Goal: Obtain resource: Download file/media

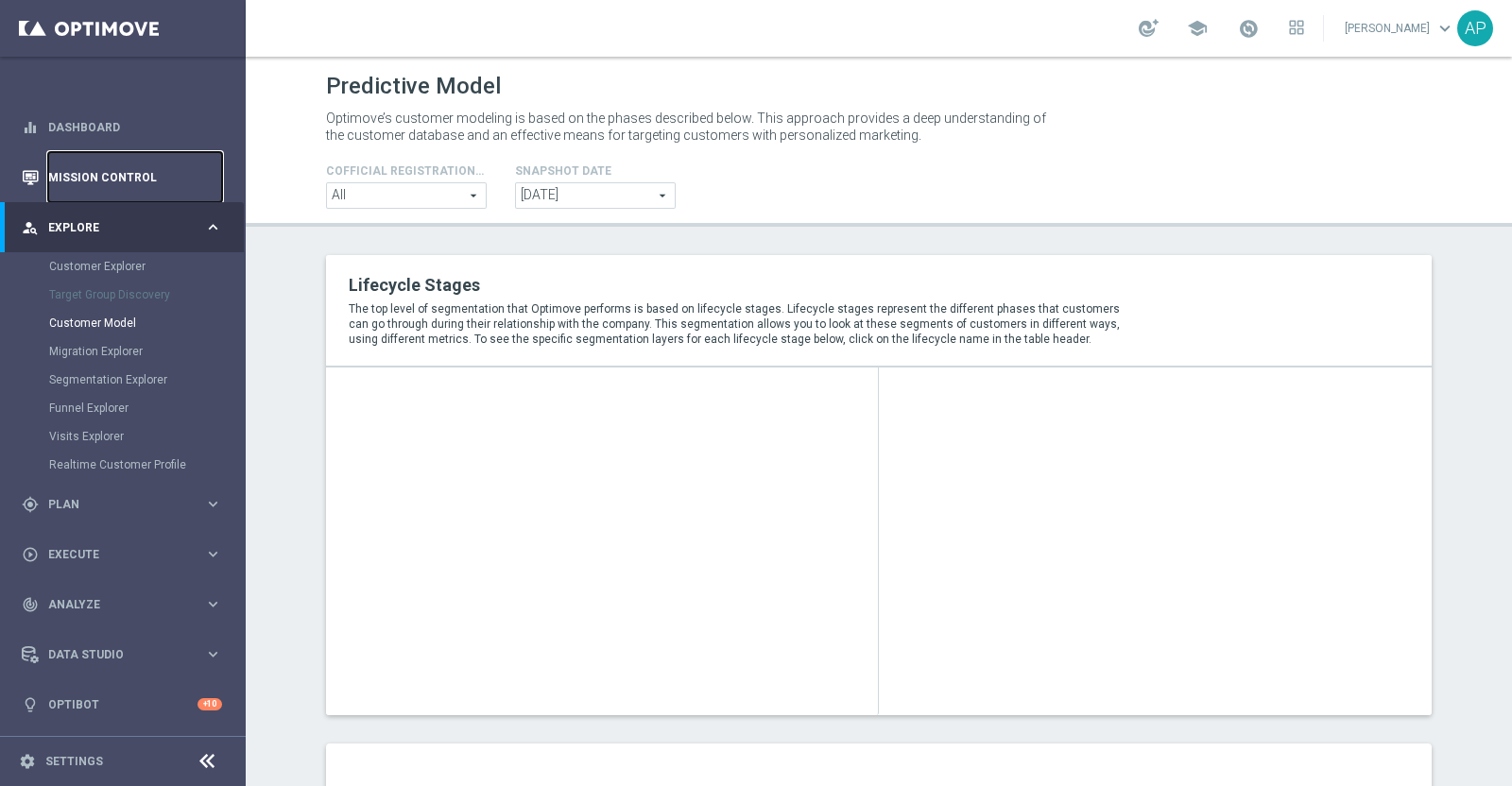
click at [175, 166] on link "Mission Control" at bounding box center [135, 177] width 174 height 50
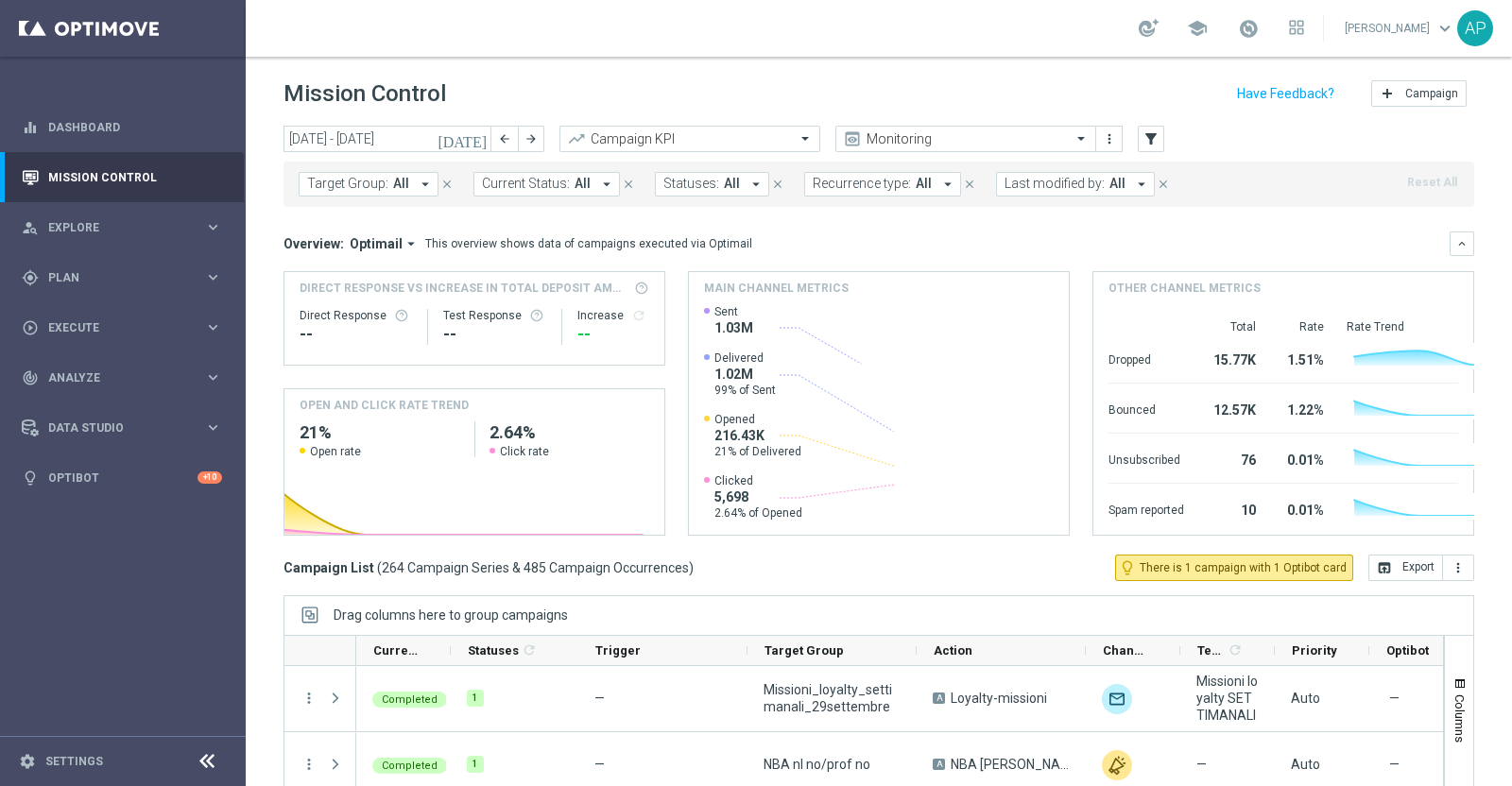
click at [480, 142] on icon "today" at bounding box center [463, 139] width 51 height 17
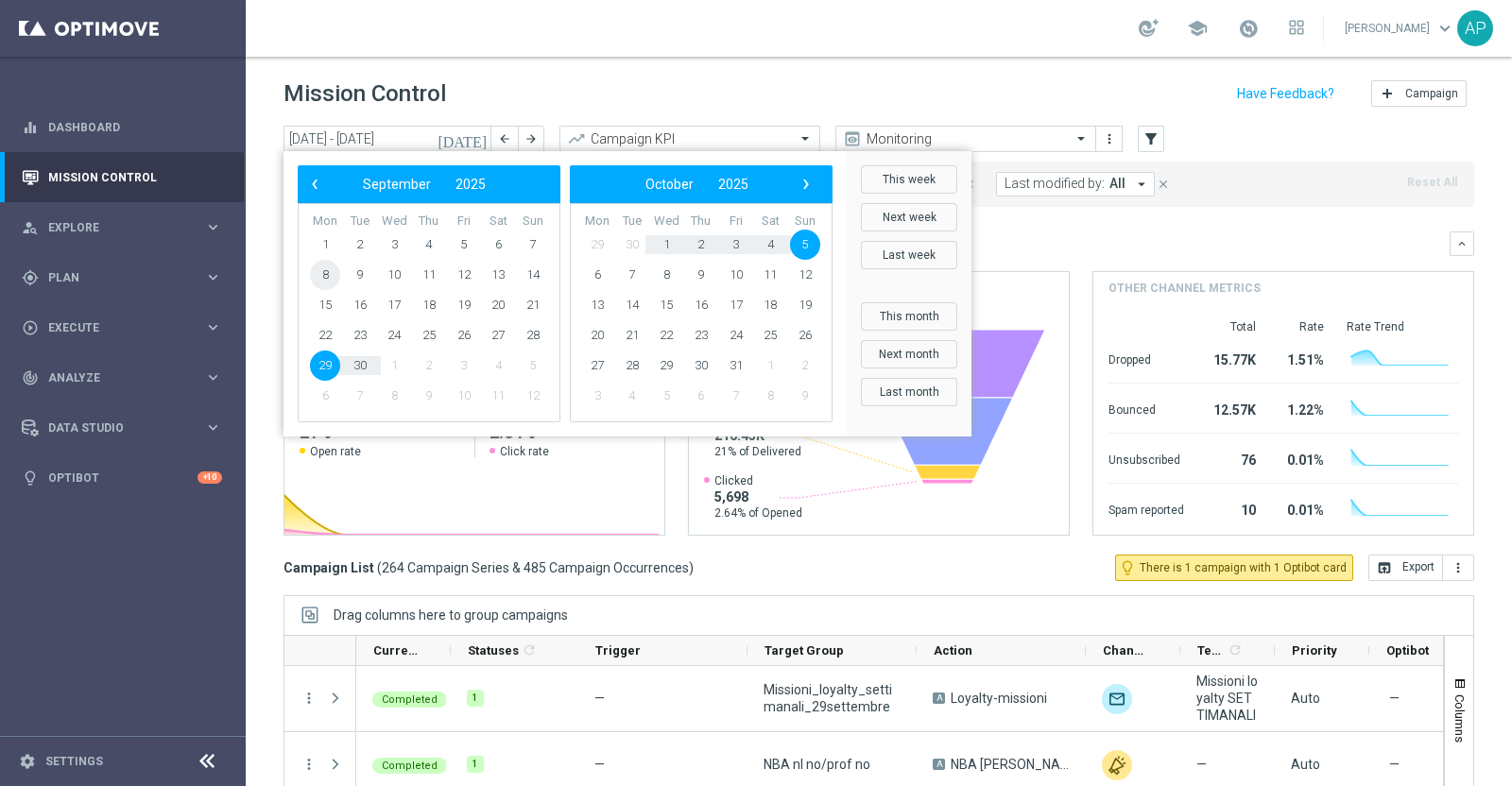
click at [329, 271] on span "8" at bounding box center [324, 274] width 30 height 30
type input "08 Sep 2025 - 08 Sep 2025"
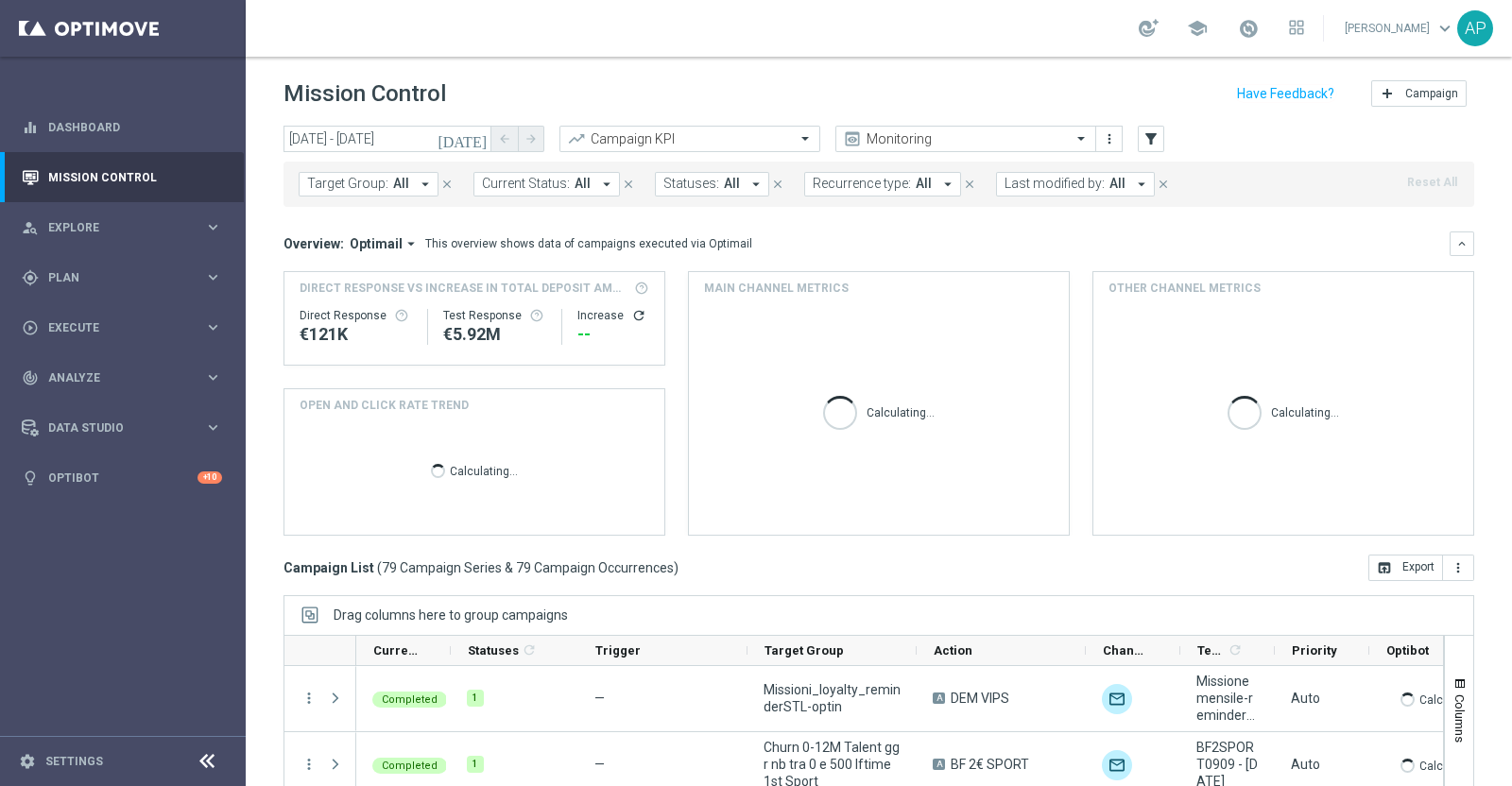
click at [1036, 185] on span "Last modified by:" at bounding box center [1054, 184] width 100 height 16
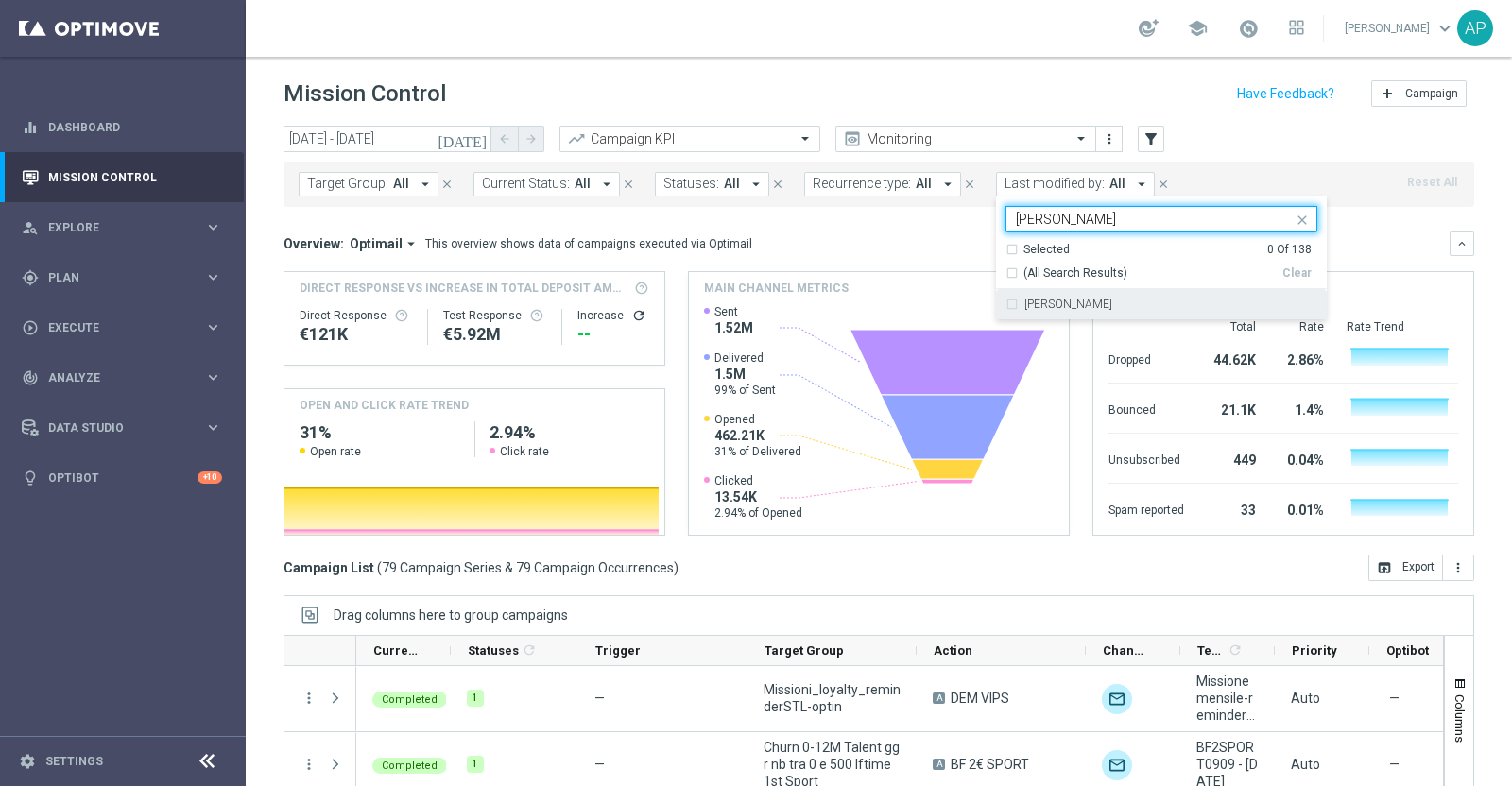
click at [1045, 303] on label "Edoardo Ellena" at bounding box center [1067, 305] width 87 height 12
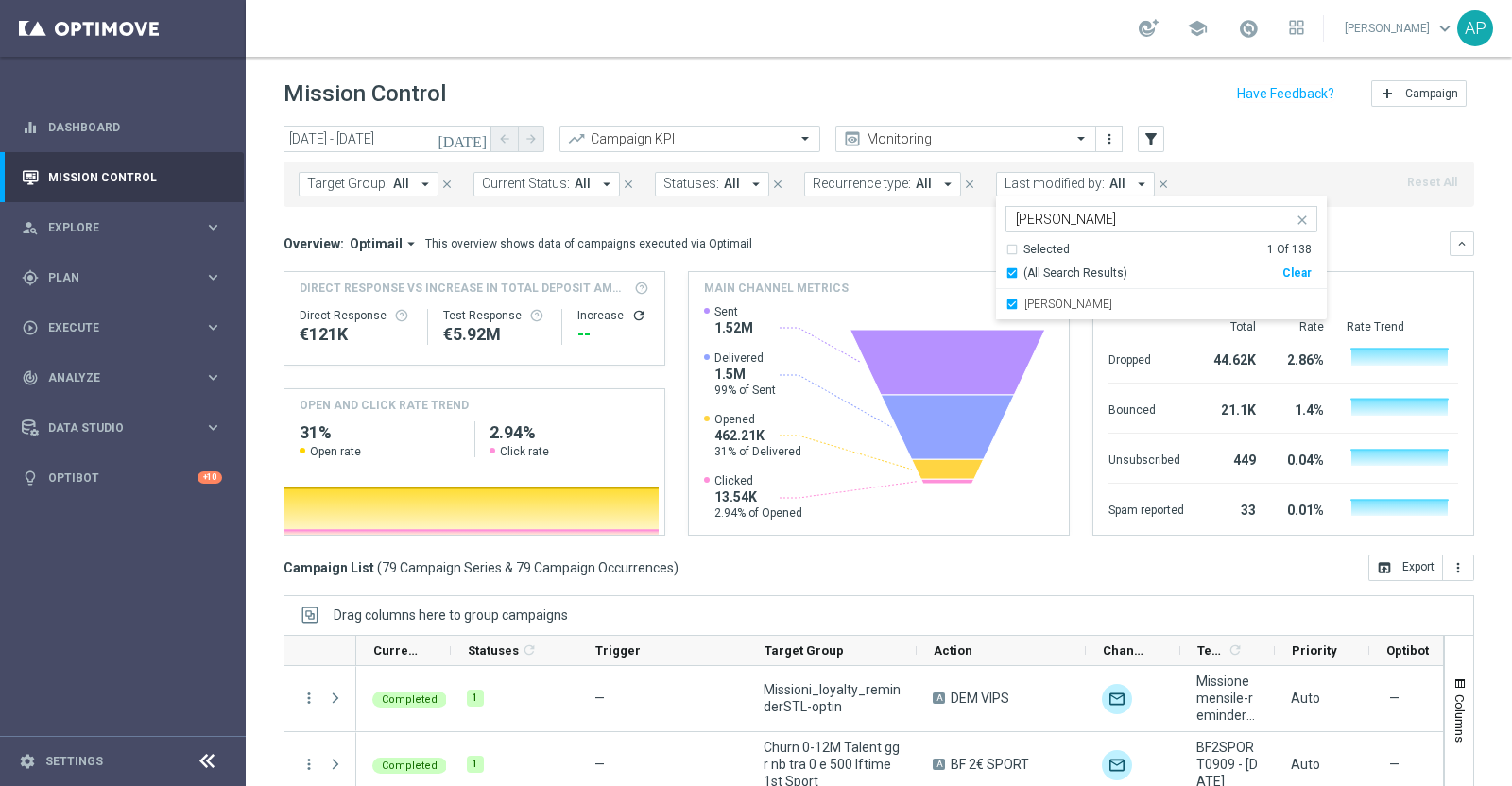
click at [1054, 221] on input "ELLENA" at bounding box center [1154, 219] width 277 height 16
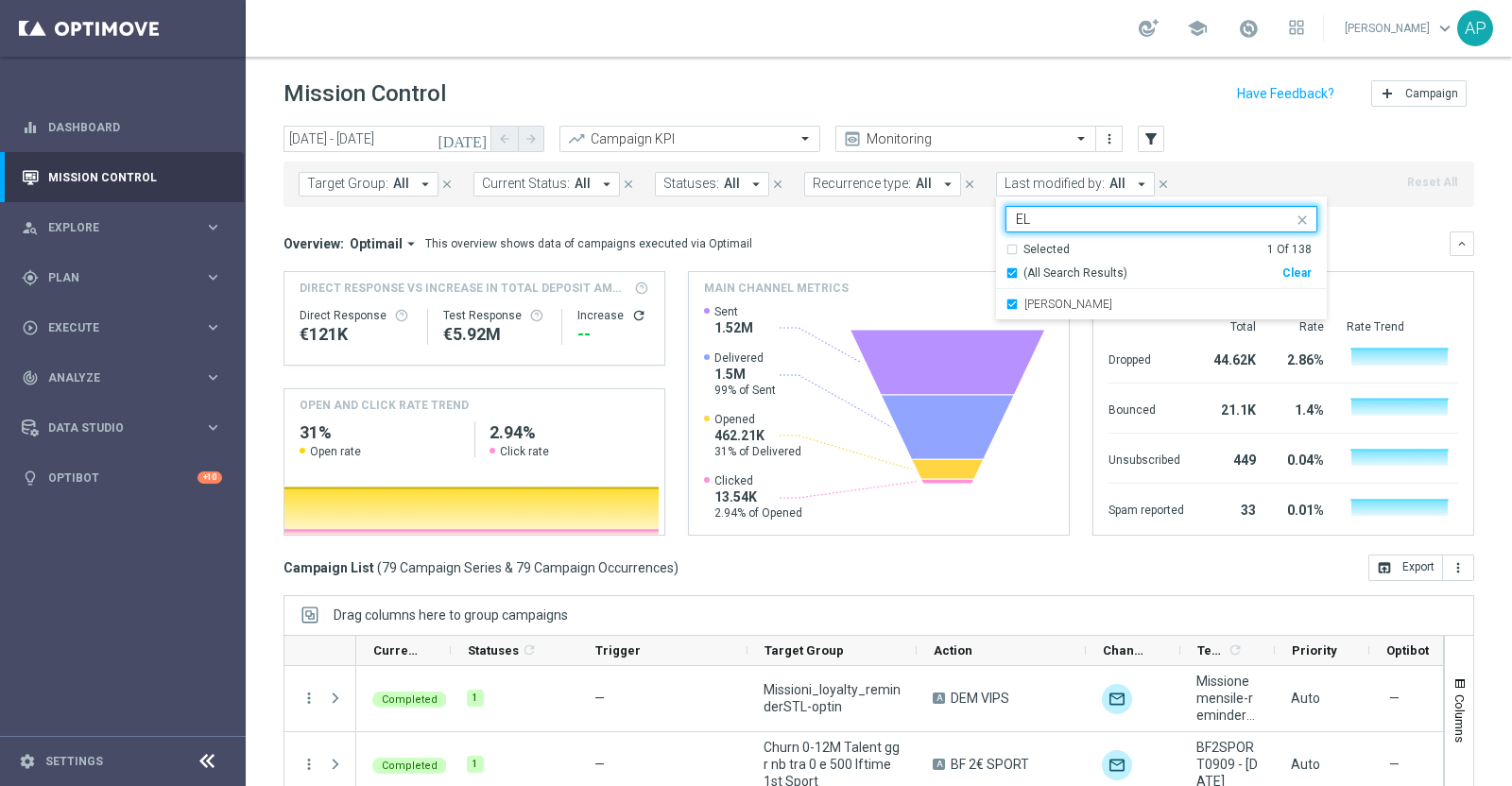
type input "E"
click at [1092, 292] on div "Antonio Iacovone" at bounding box center [1160, 304] width 311 height 30
click at [1076, 219] on input "IAC" at bounding box center [1154, 219] width 277 height 16
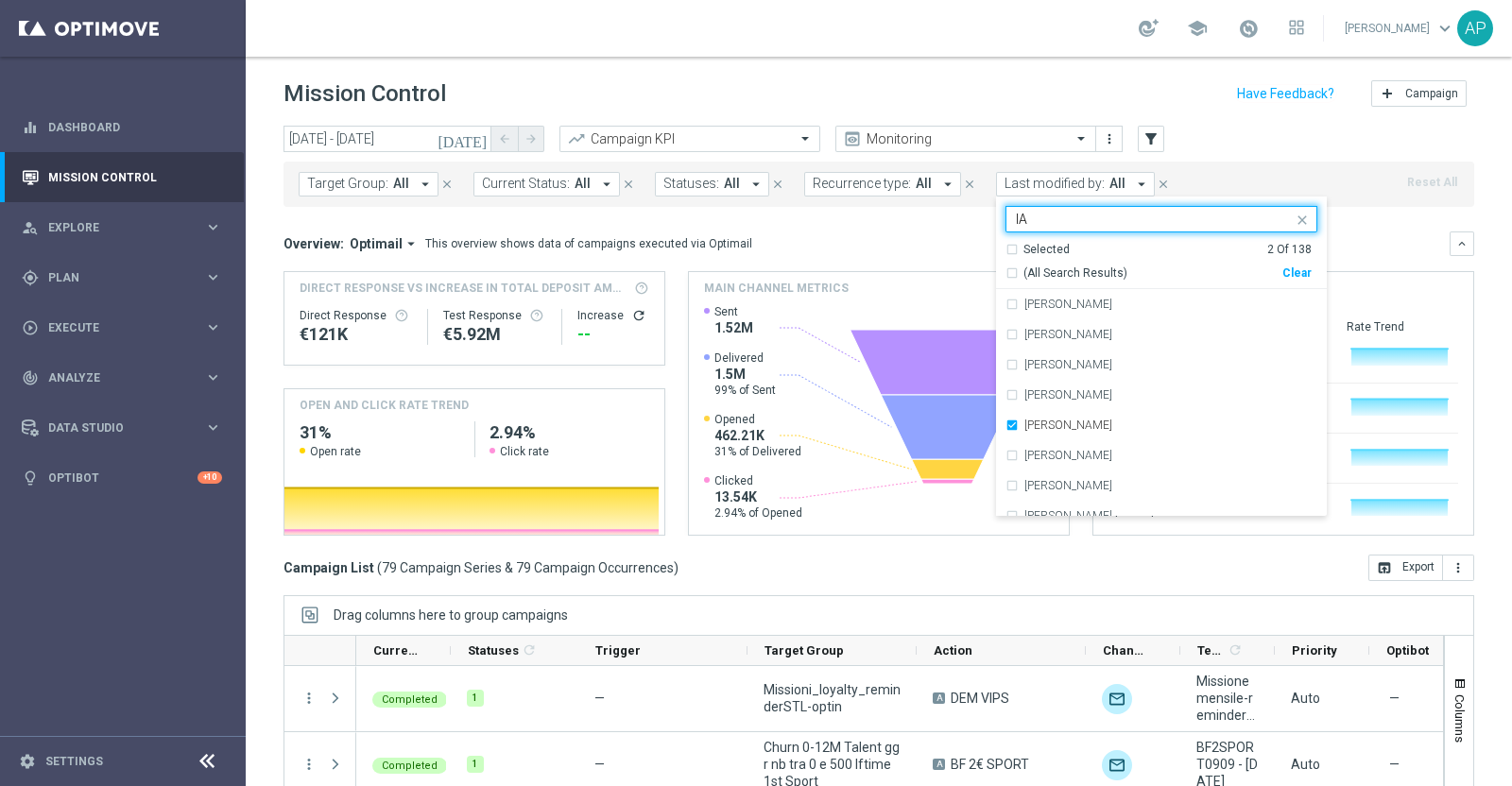
type input "I"
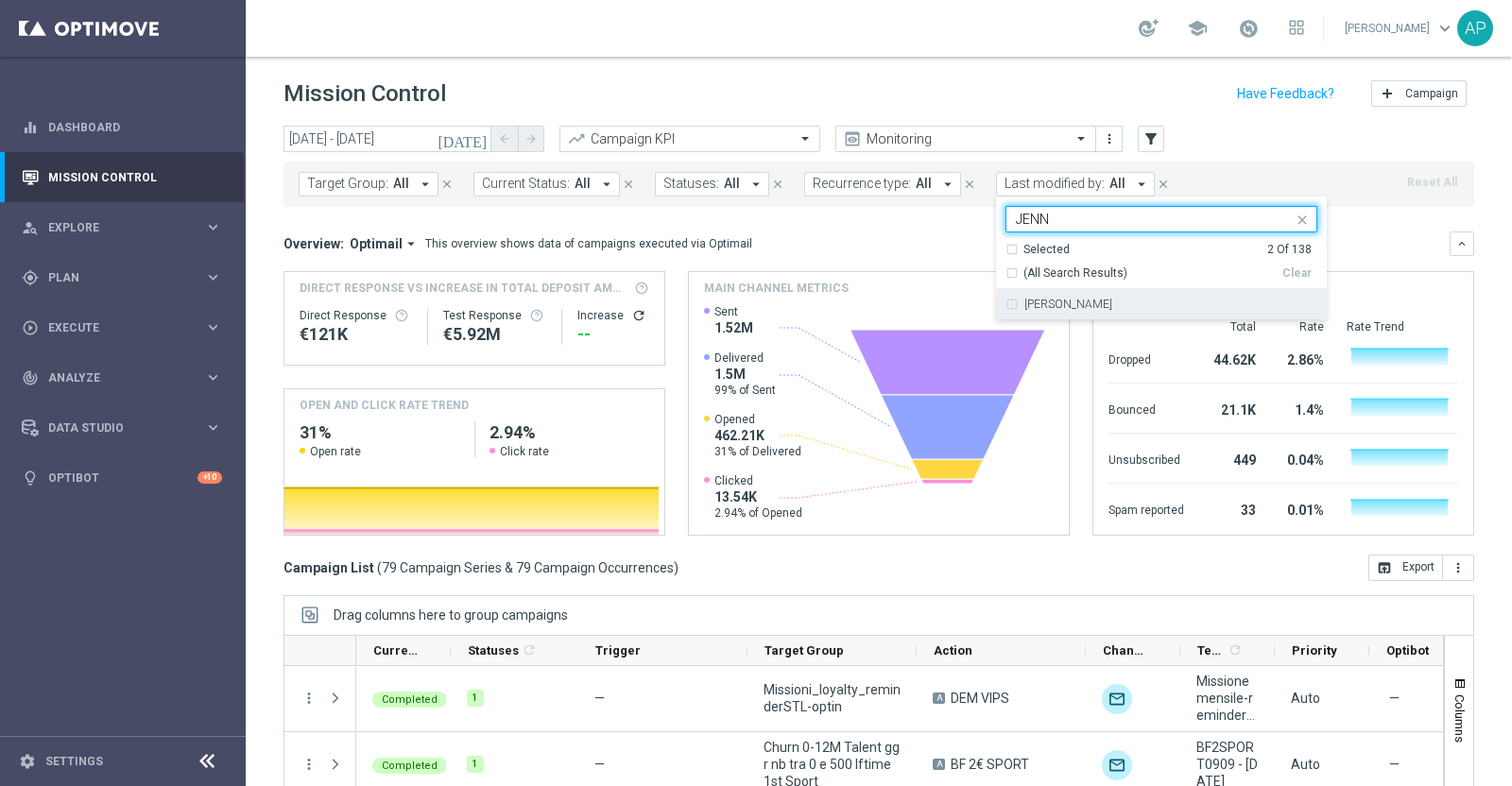
click at [1092, 307] on label "Jennyffer Gonzalez" at bounding box center [1067, 305] width 87 height 12
type input "JENN"
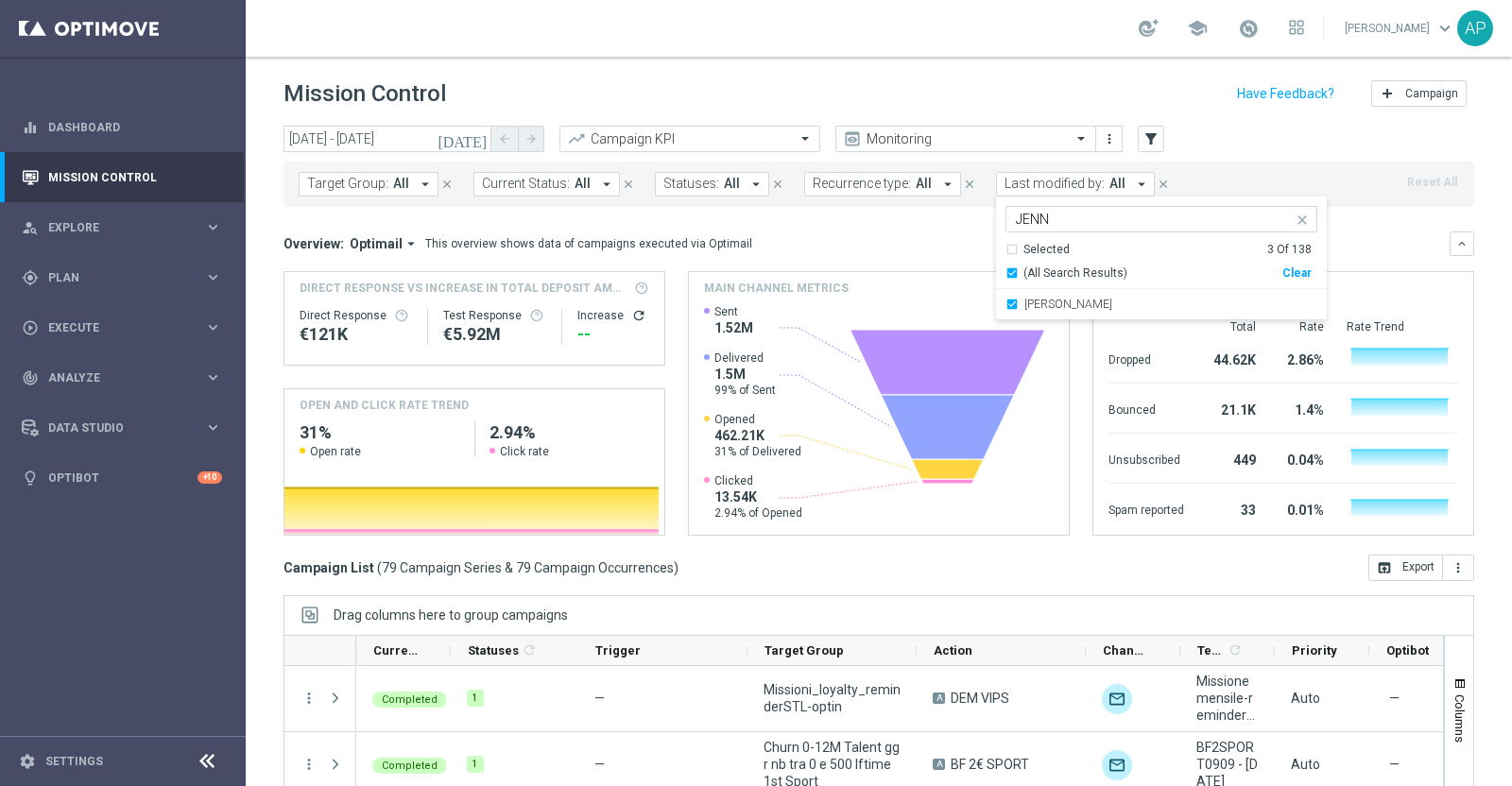
click at [1206, 135] on div "today 08 Sep 2025 - 08 Sep 2025 arrow_back arrow_forward Campaign KPI trending_…" at bounding box center [879, 140] width 1191 height 28
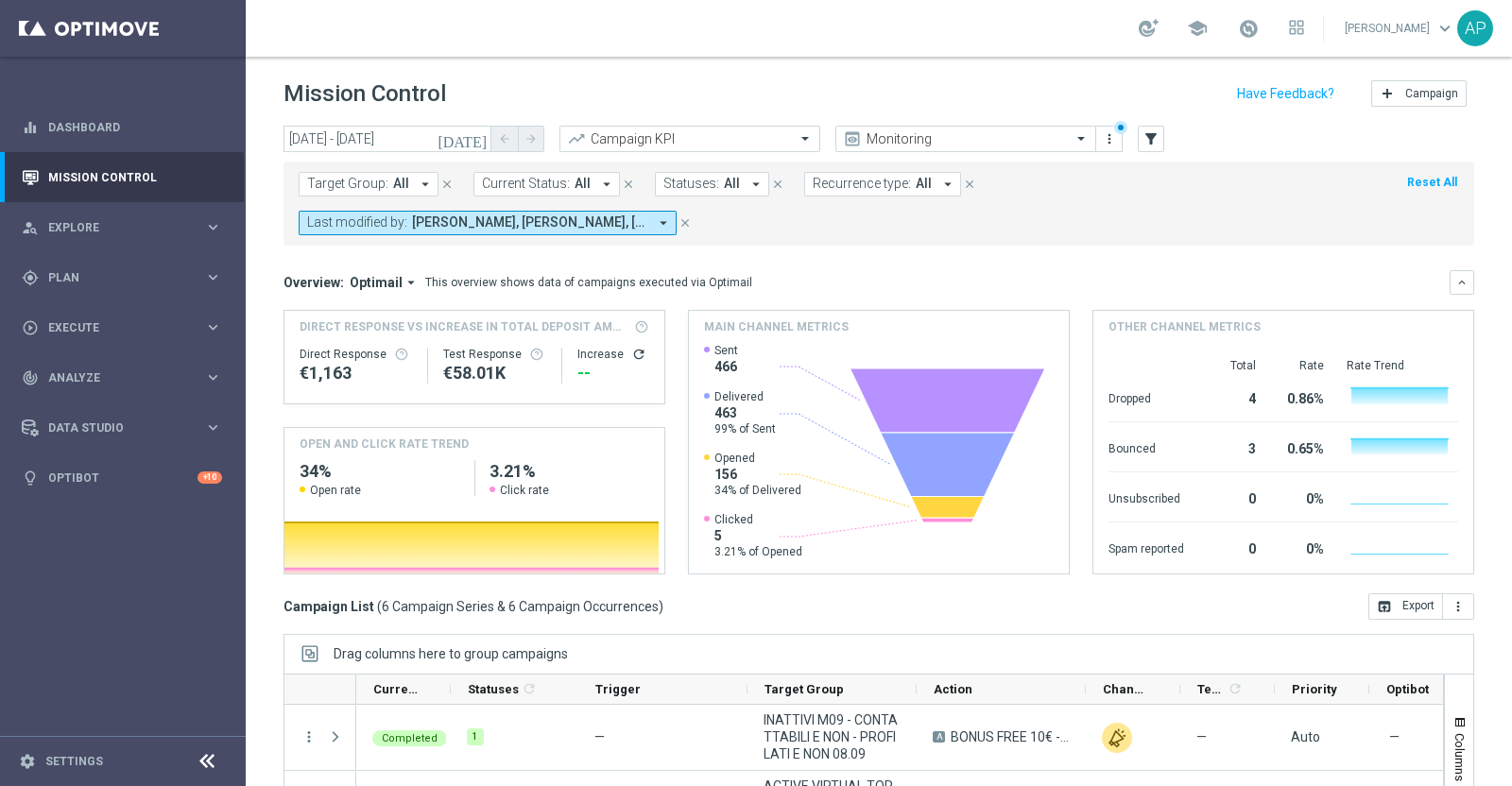
click at [1207, 120] on header "Mission Control add Campaign" at bounding box center [878, 91] width 1266 height 69
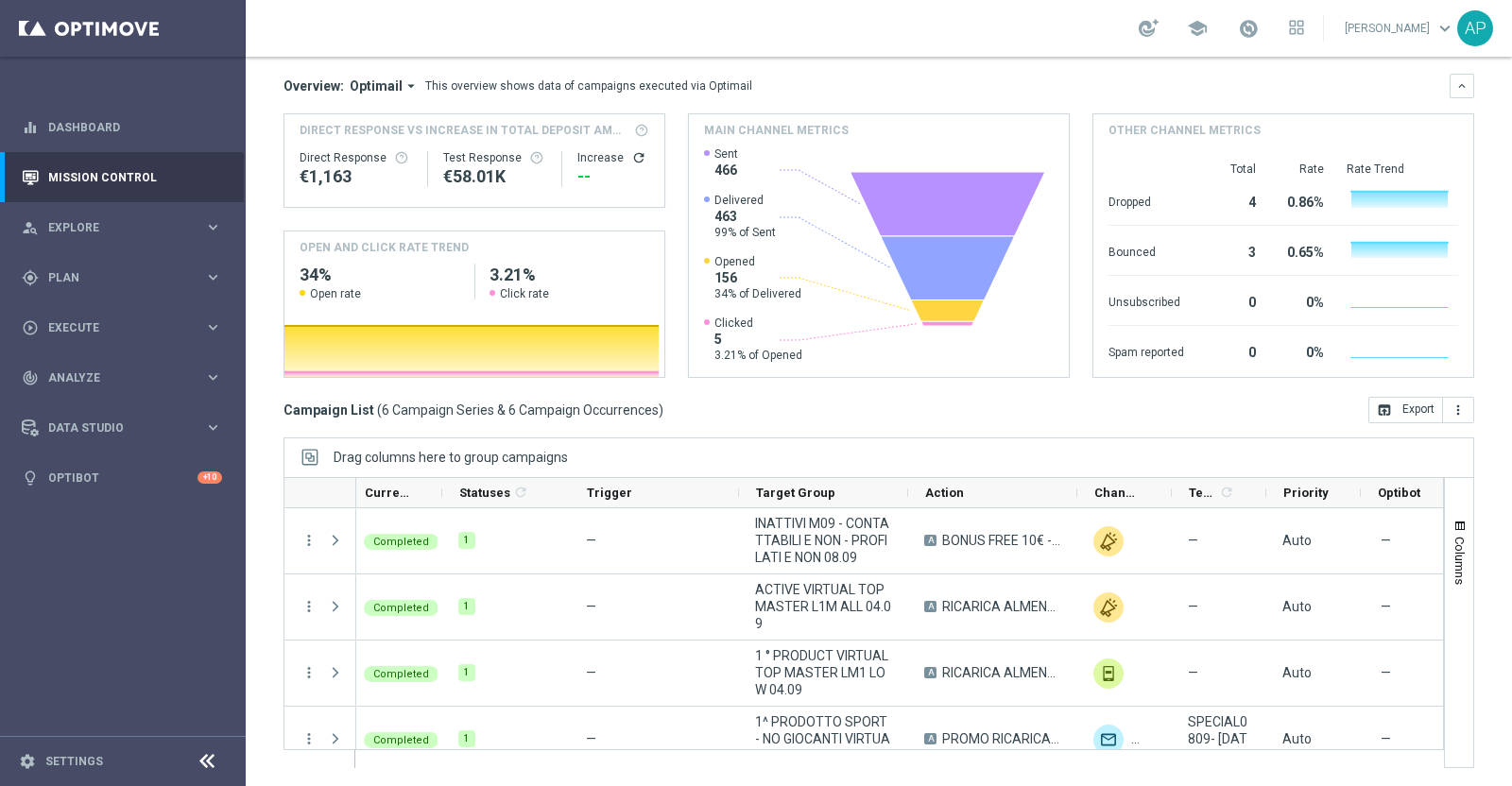
scroll to position [0, 13]
click at [914, 770] on ag-grid-angular "Drag columns here to group campaigns Drag here to set column labels" at bounding box center [879, 612] width 1191 height 350
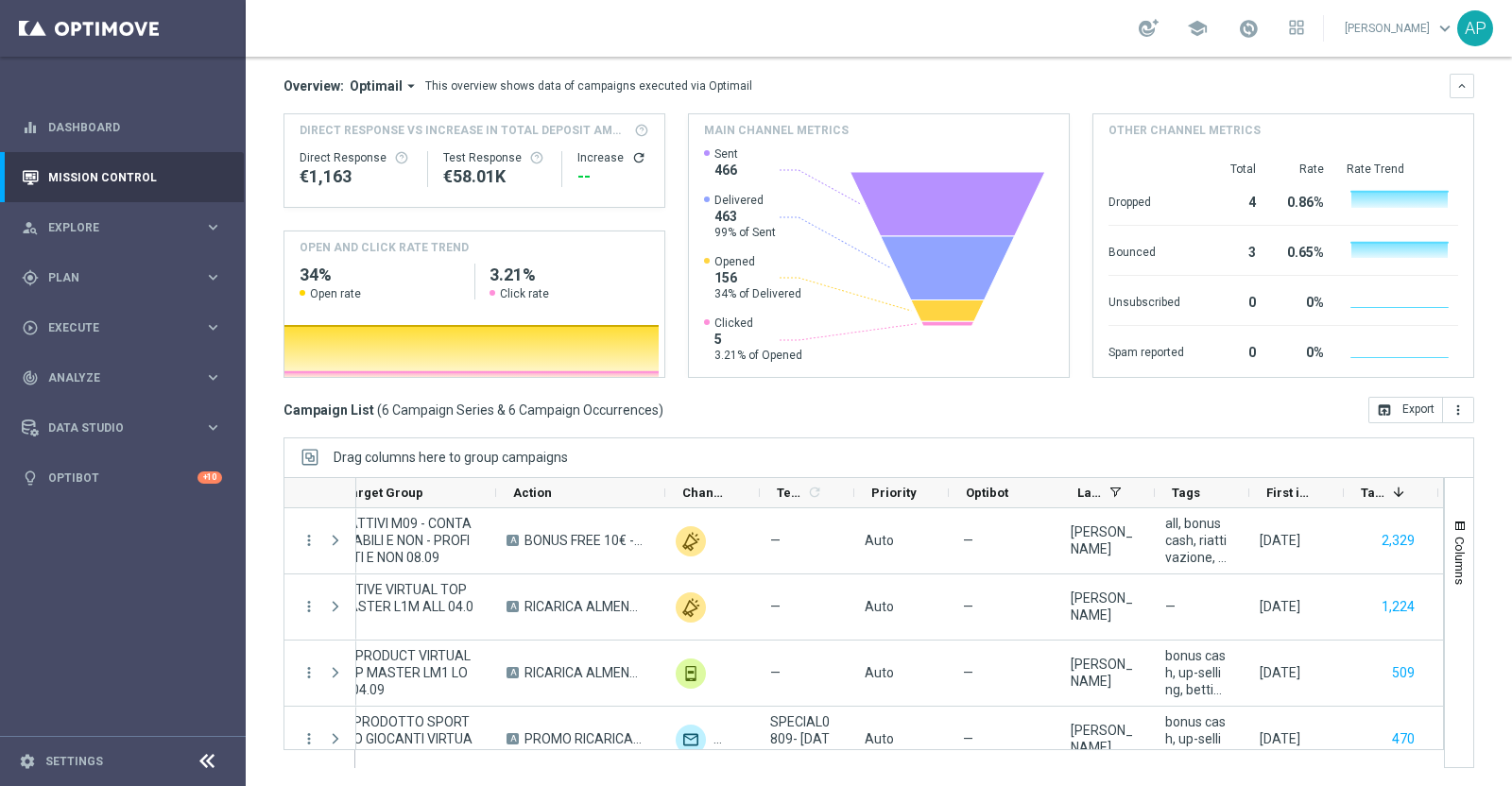
scroll to position [0, 0]
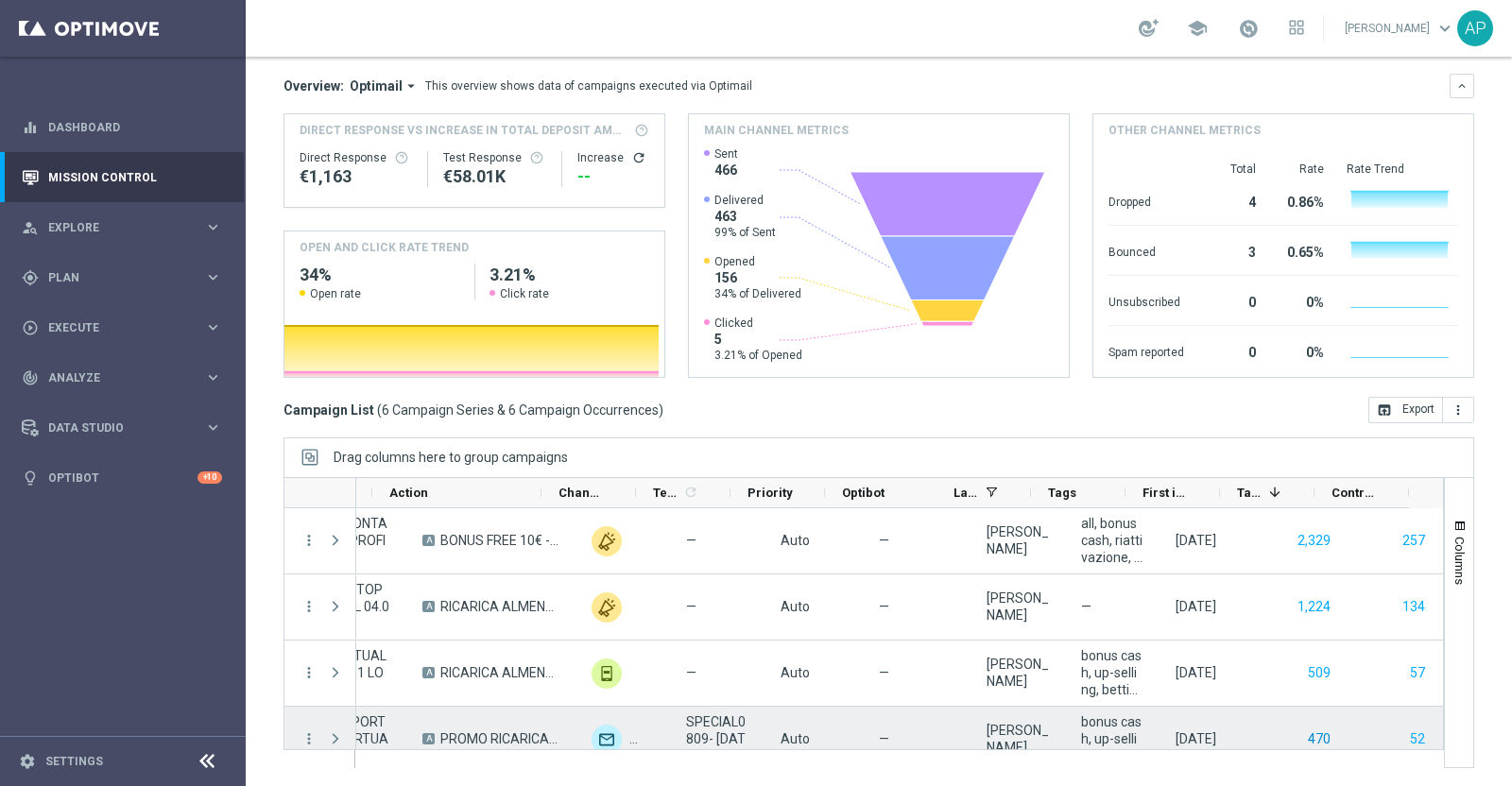
click at [1306, 736] on button "470" at bounding box center [1318, 739] width 27 height 24
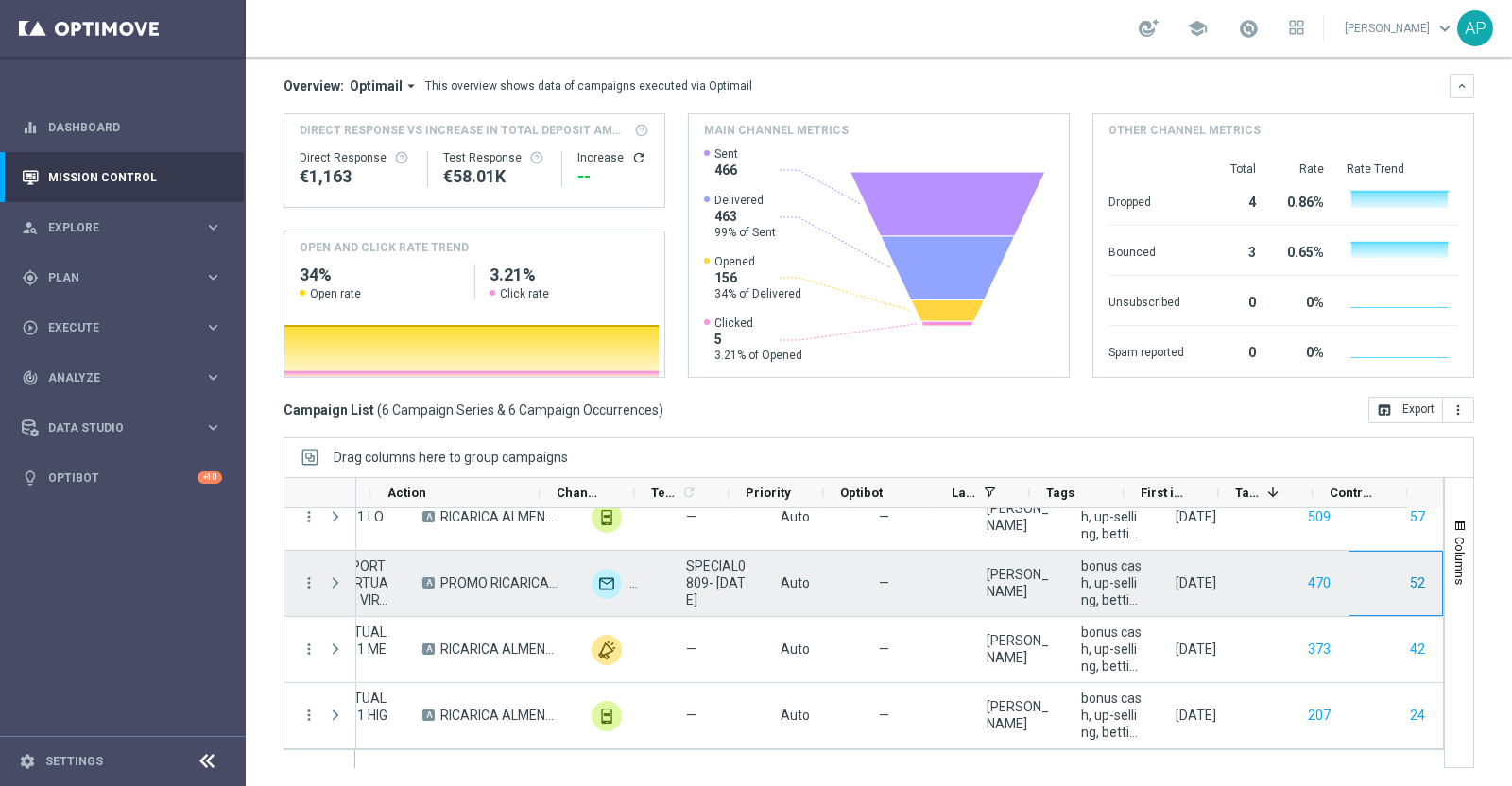
click at [1408, 582] on button "52" at bounding box center [1417, 584] width 19 height 24
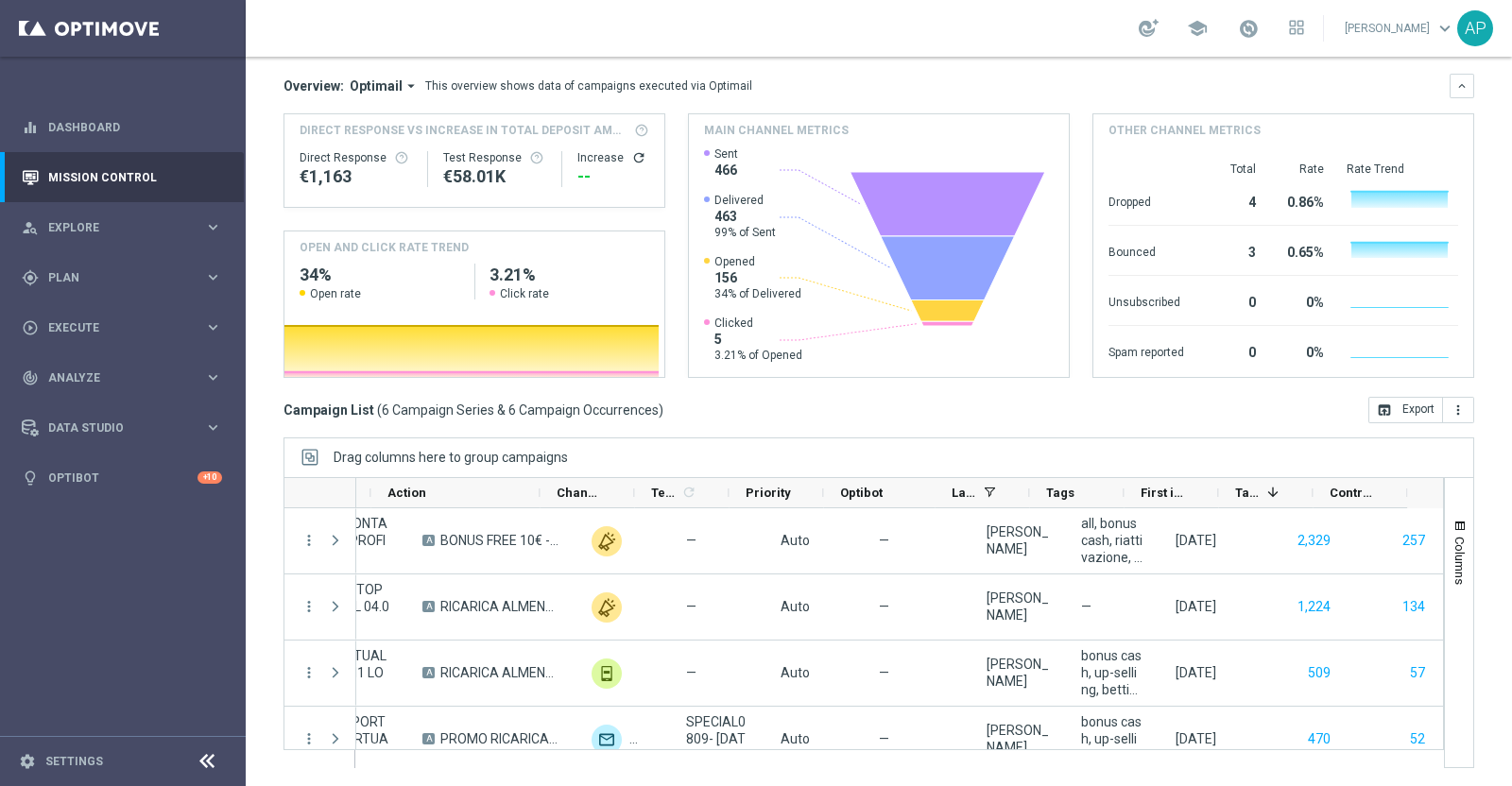
scroll to position [76, 0]
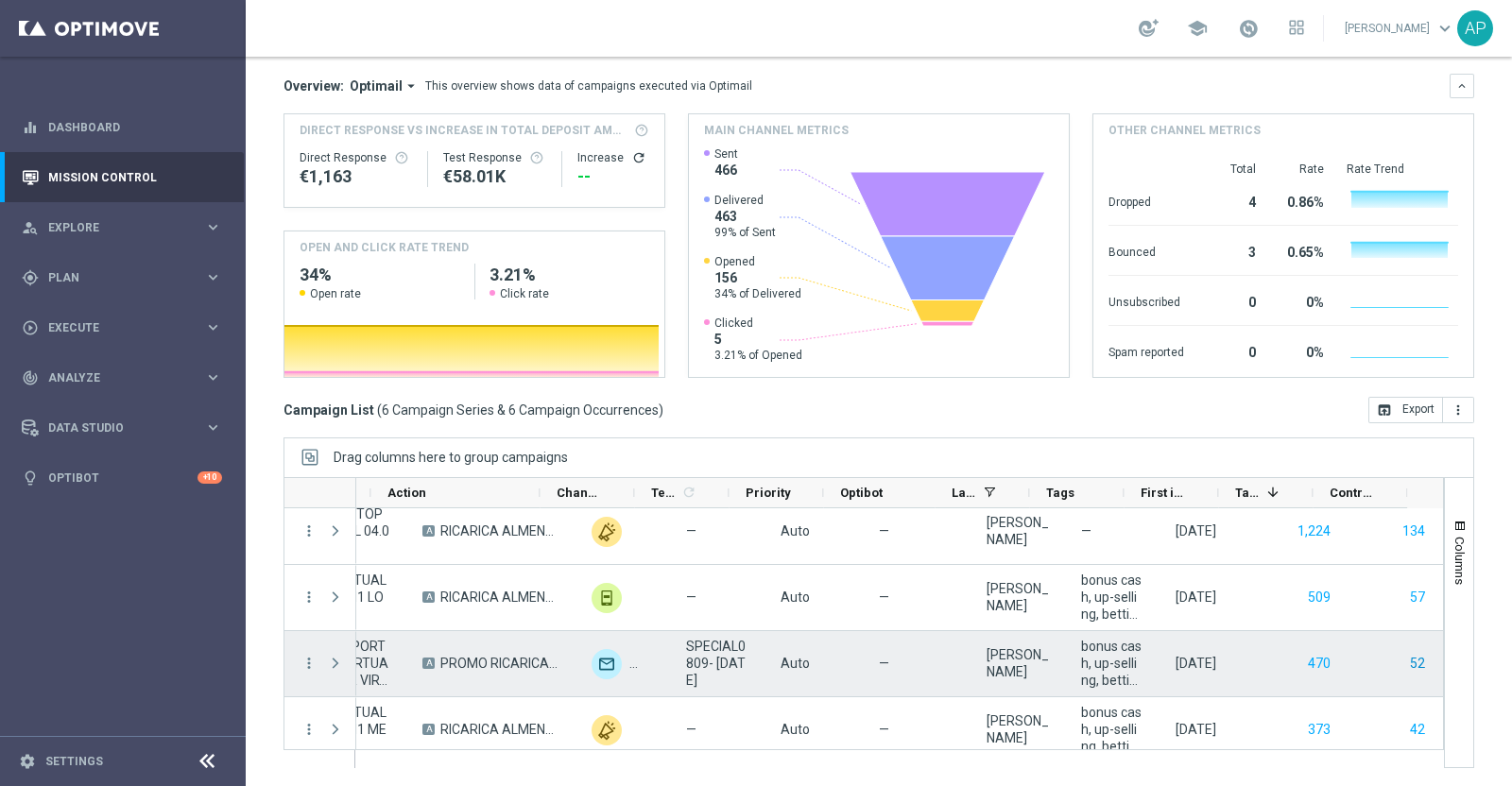
click at [1408, 656] on button "52" at bounding box center [1417, 664] width 19 height 24
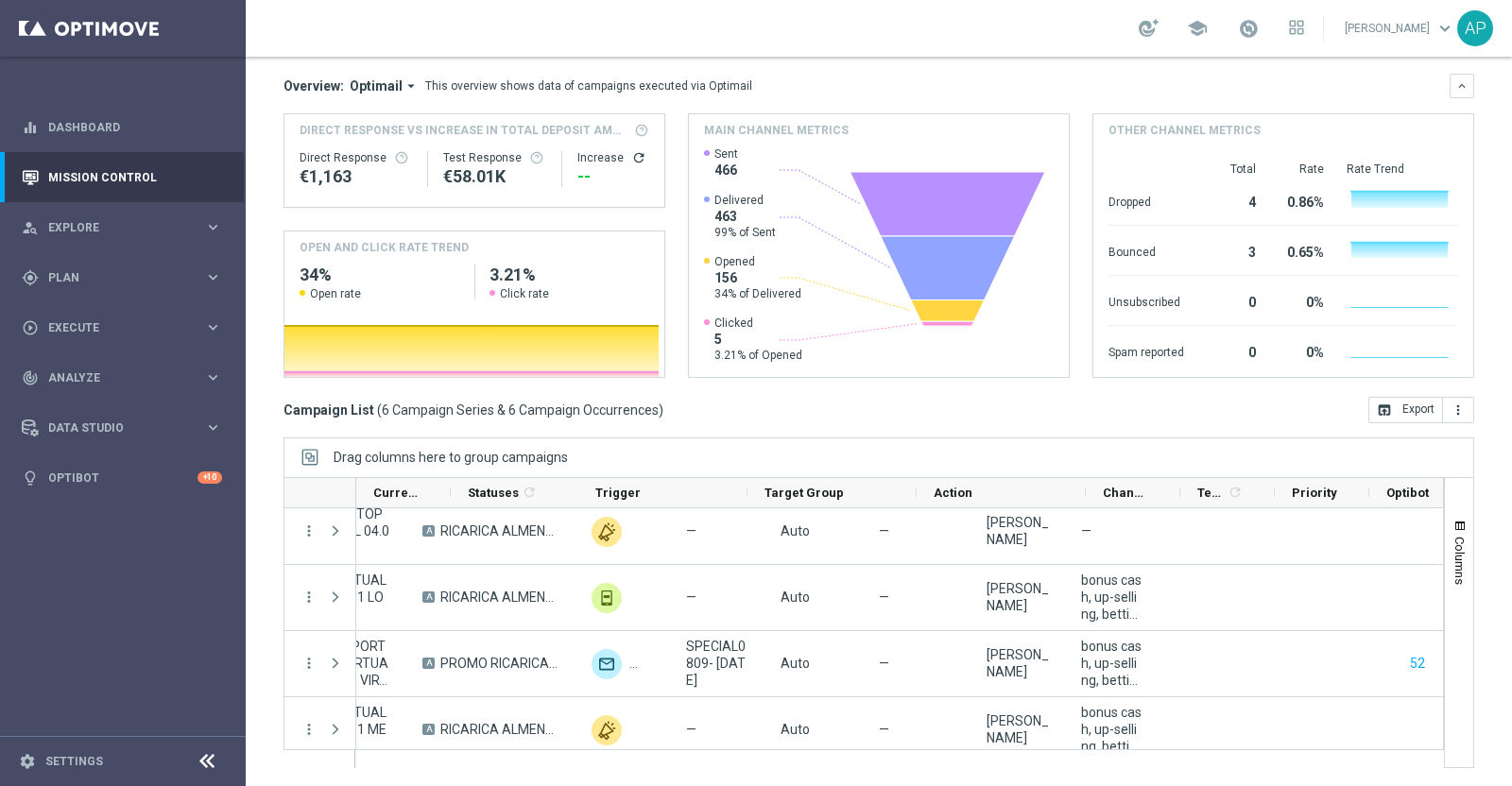
scroll to position [0, 0]
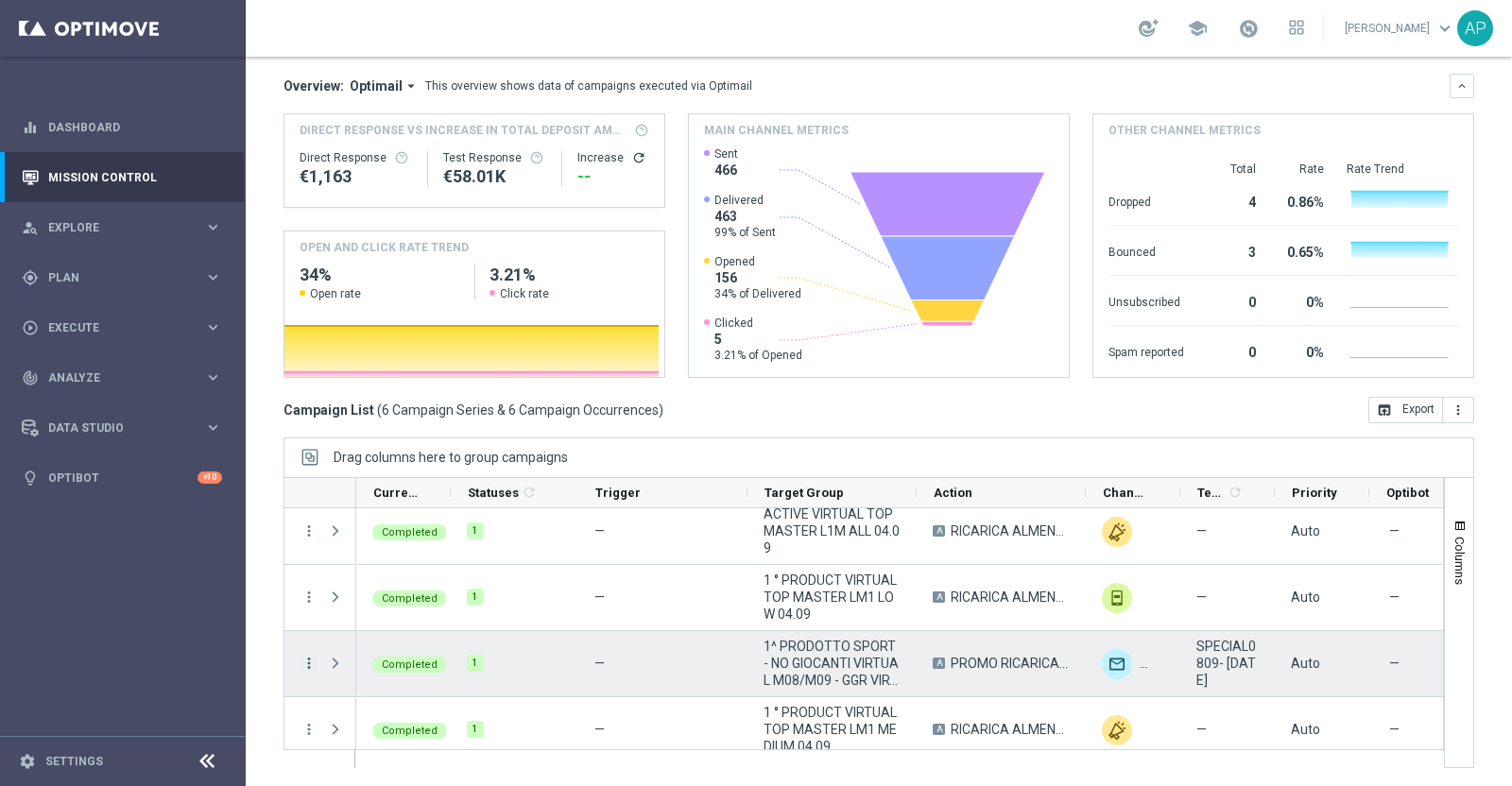
click at [303, 661] on icon "more_vert" at bounding box center [308, 662] width 17 height 17
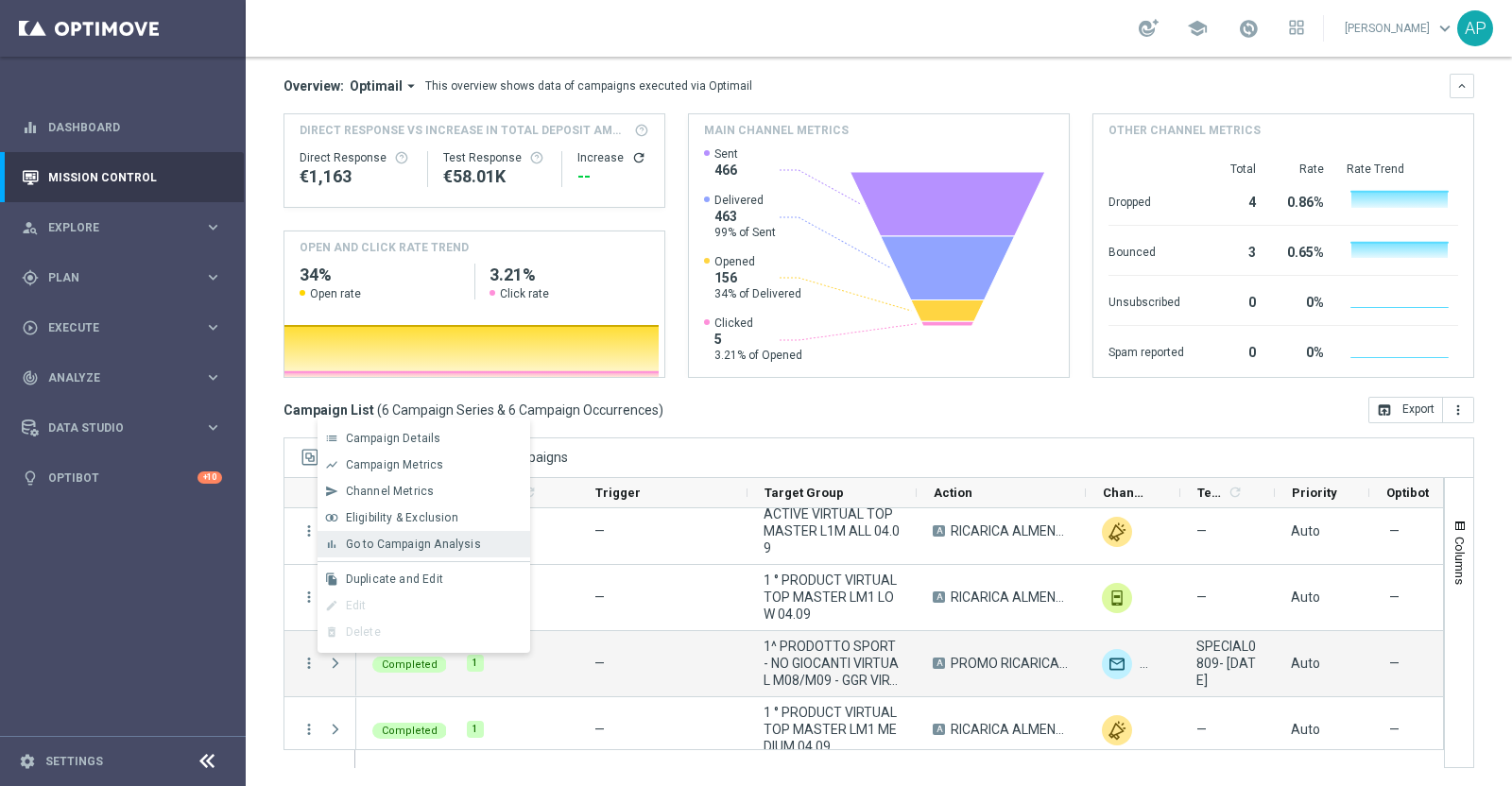
click at [425, 545] on span "Go to Campaign Analysis" at bounding box center [414, 543] width 136 height 13
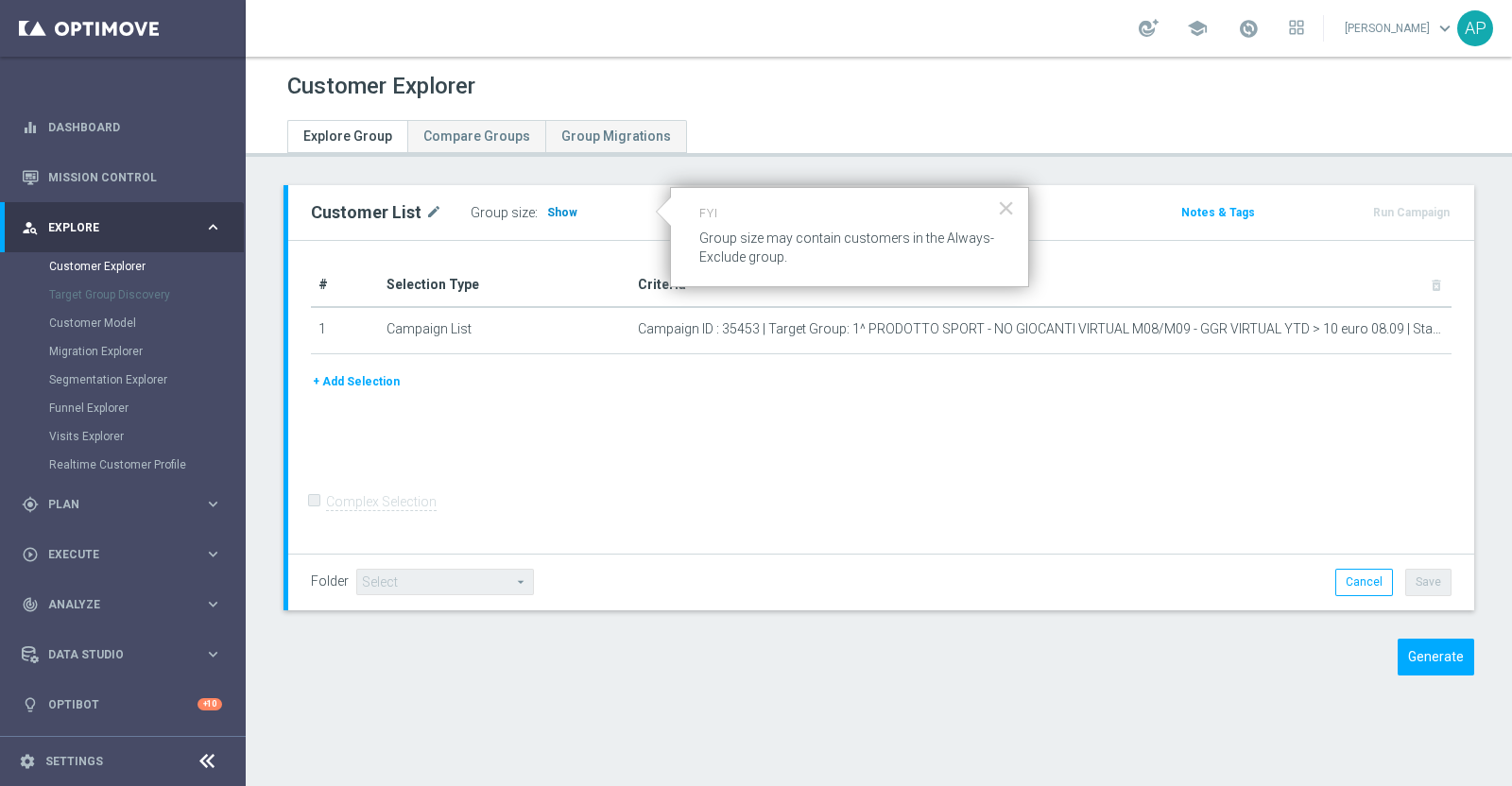
click at [557, 213] on span "Show" at bounding box center [562, 212] width 30 height 13
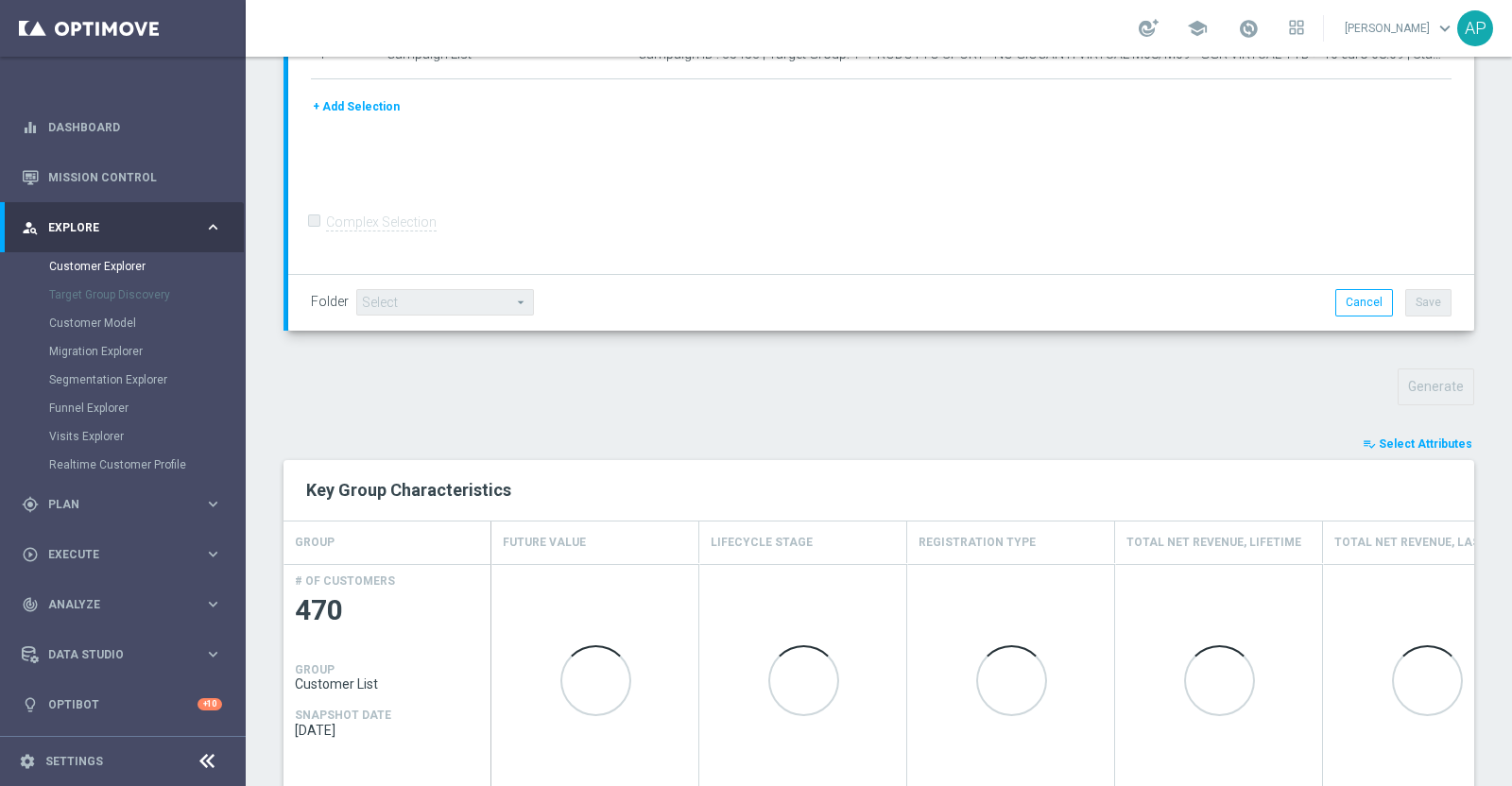
scroll to position [472, 0]
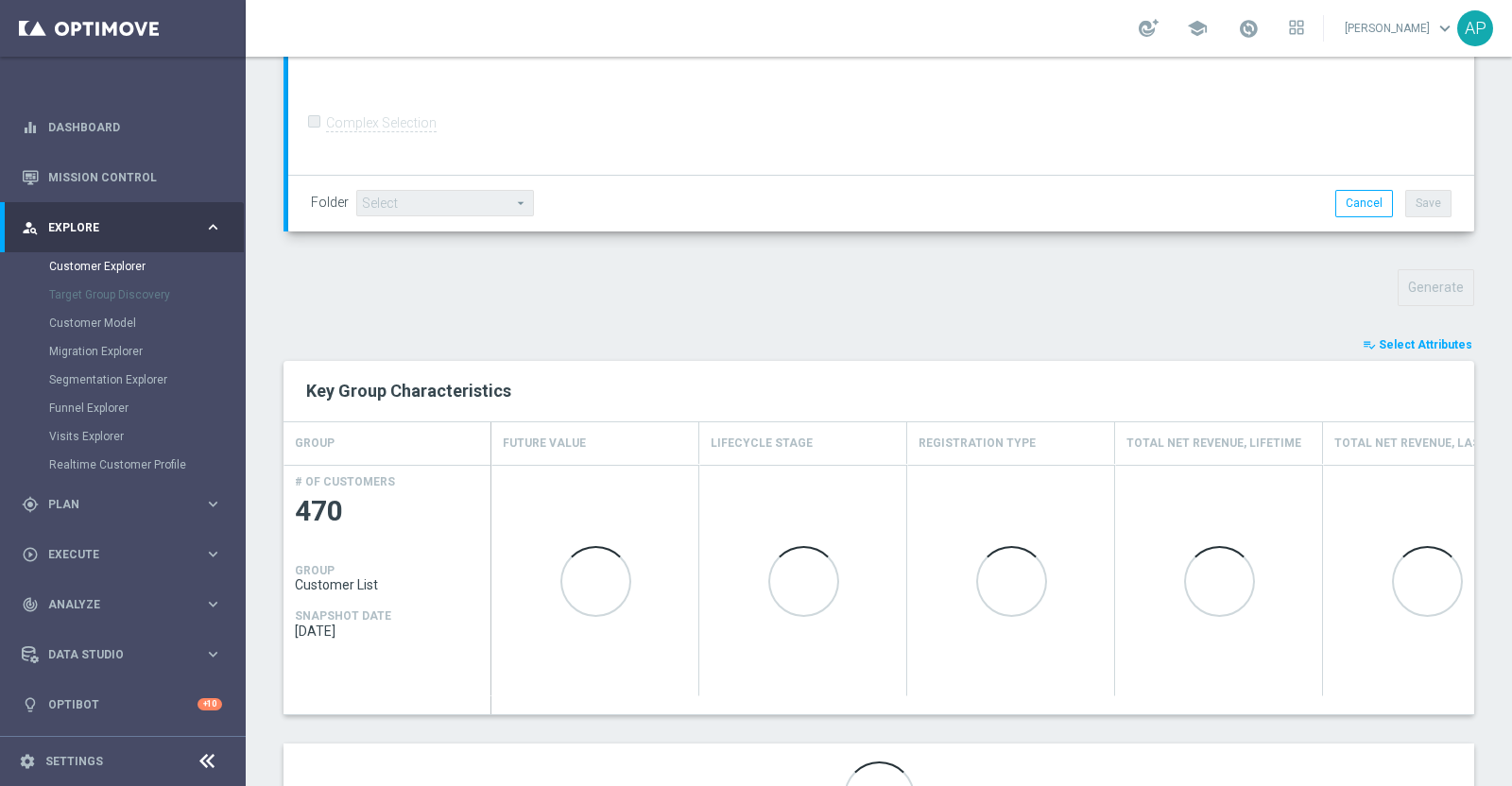
click at [1408, 345] on span "Select Attributes" at bounding box center [1425, 344] width 93 height 13
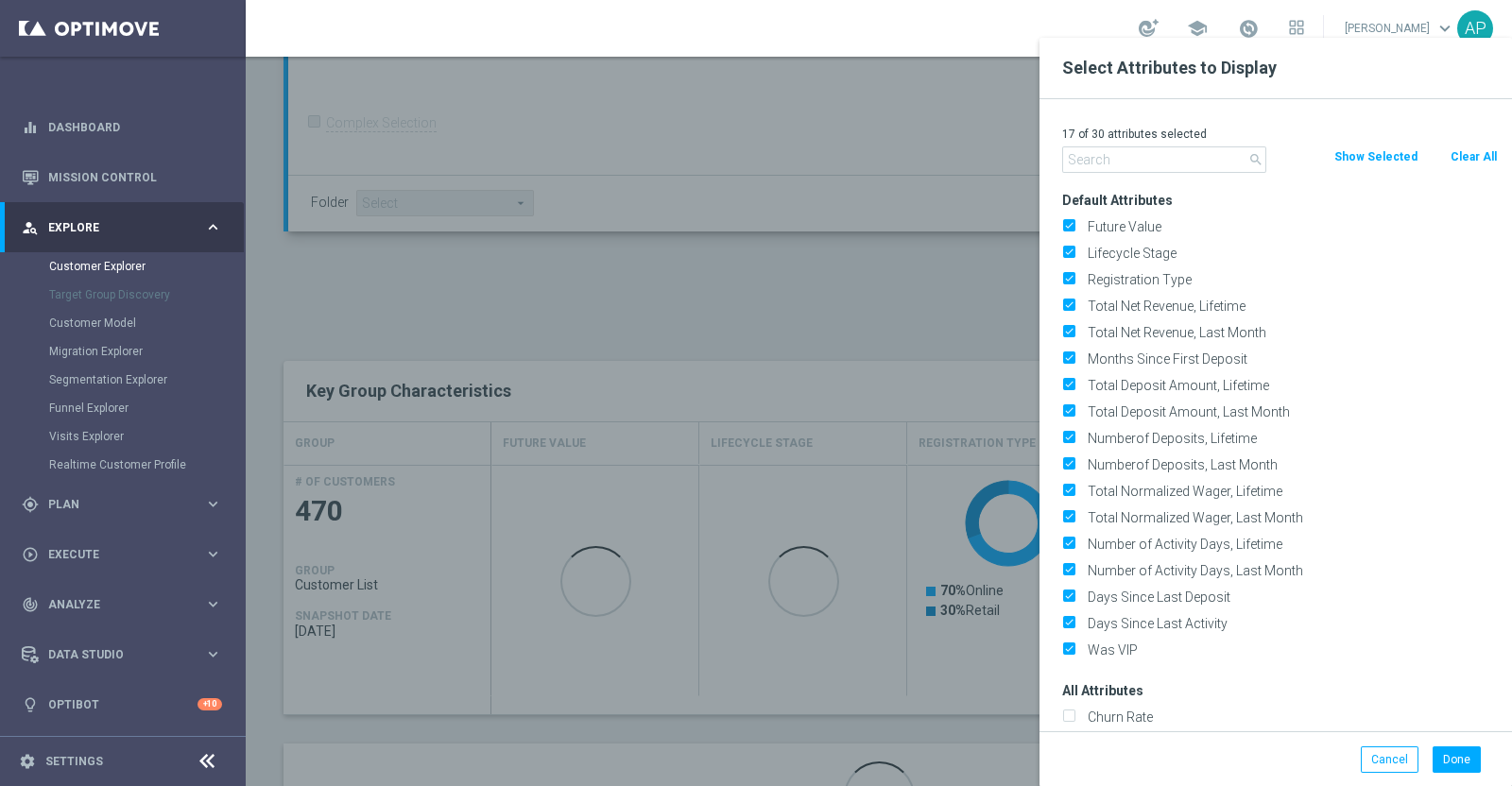
click at [1462, 153] on button "Clear All" at bounding box center [1473, 156] width 50 height 21
checkbox input "false"
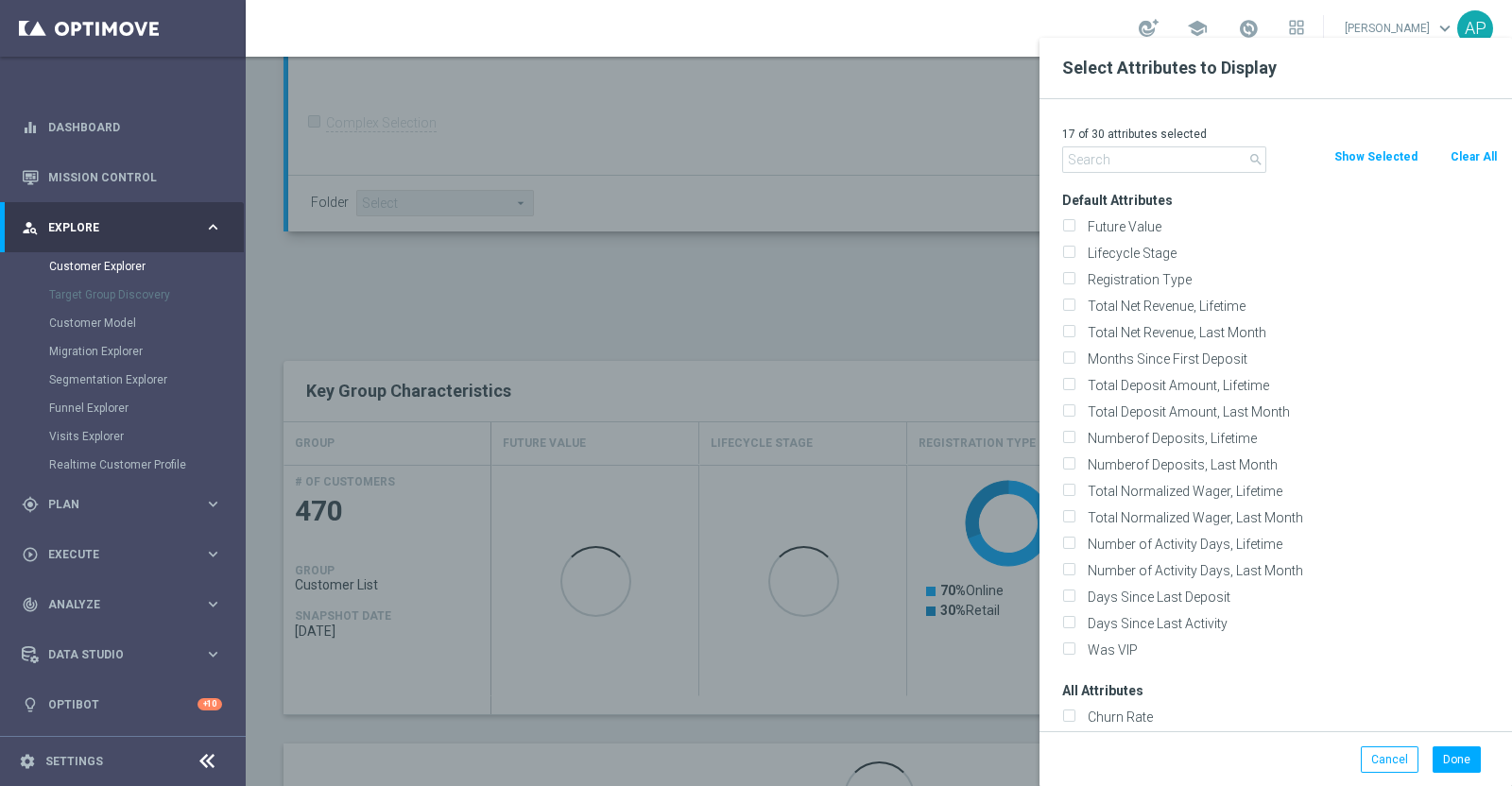
checkbox input "false"
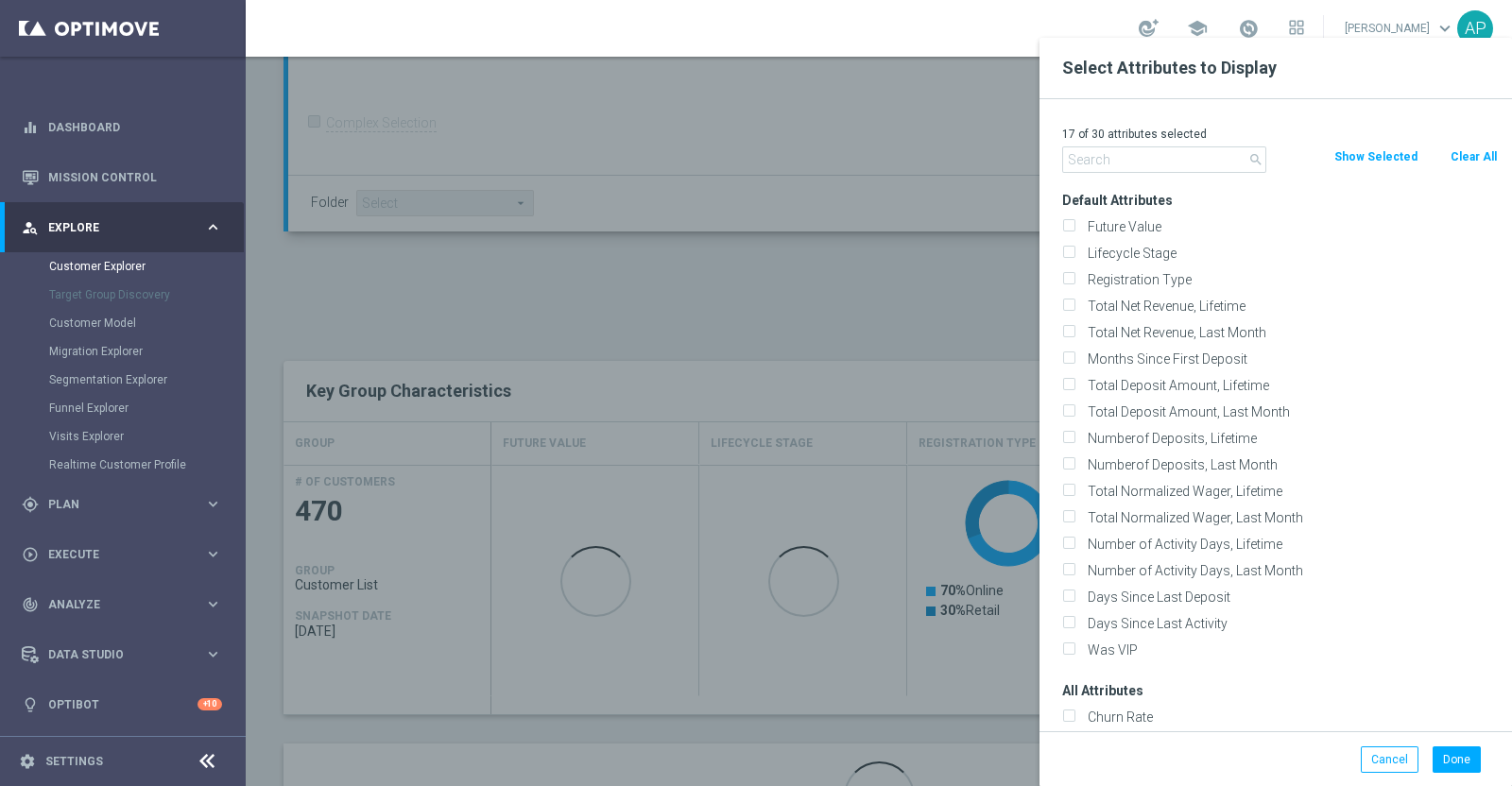
checkbox input "false"
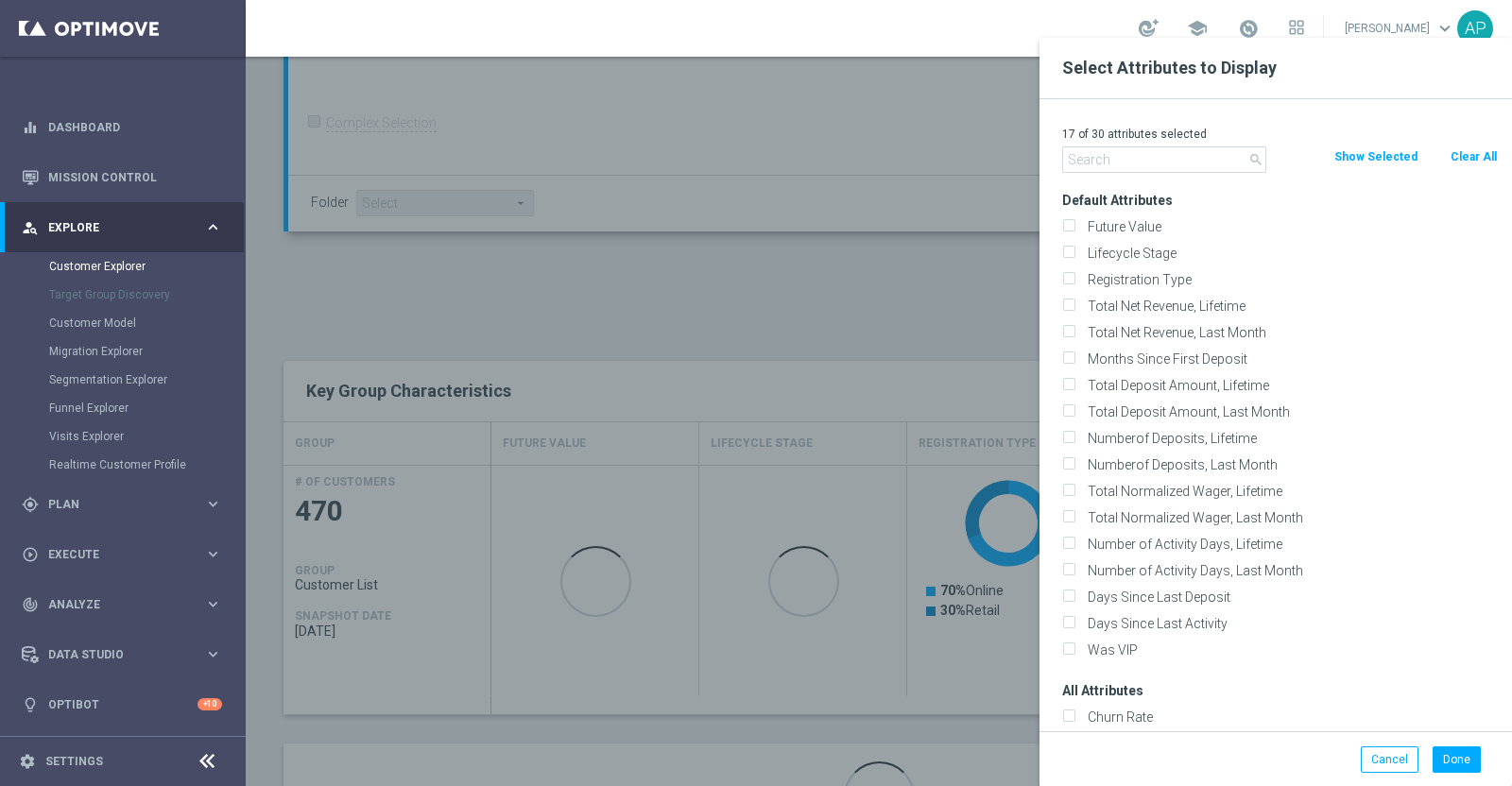
checkbox input "false"
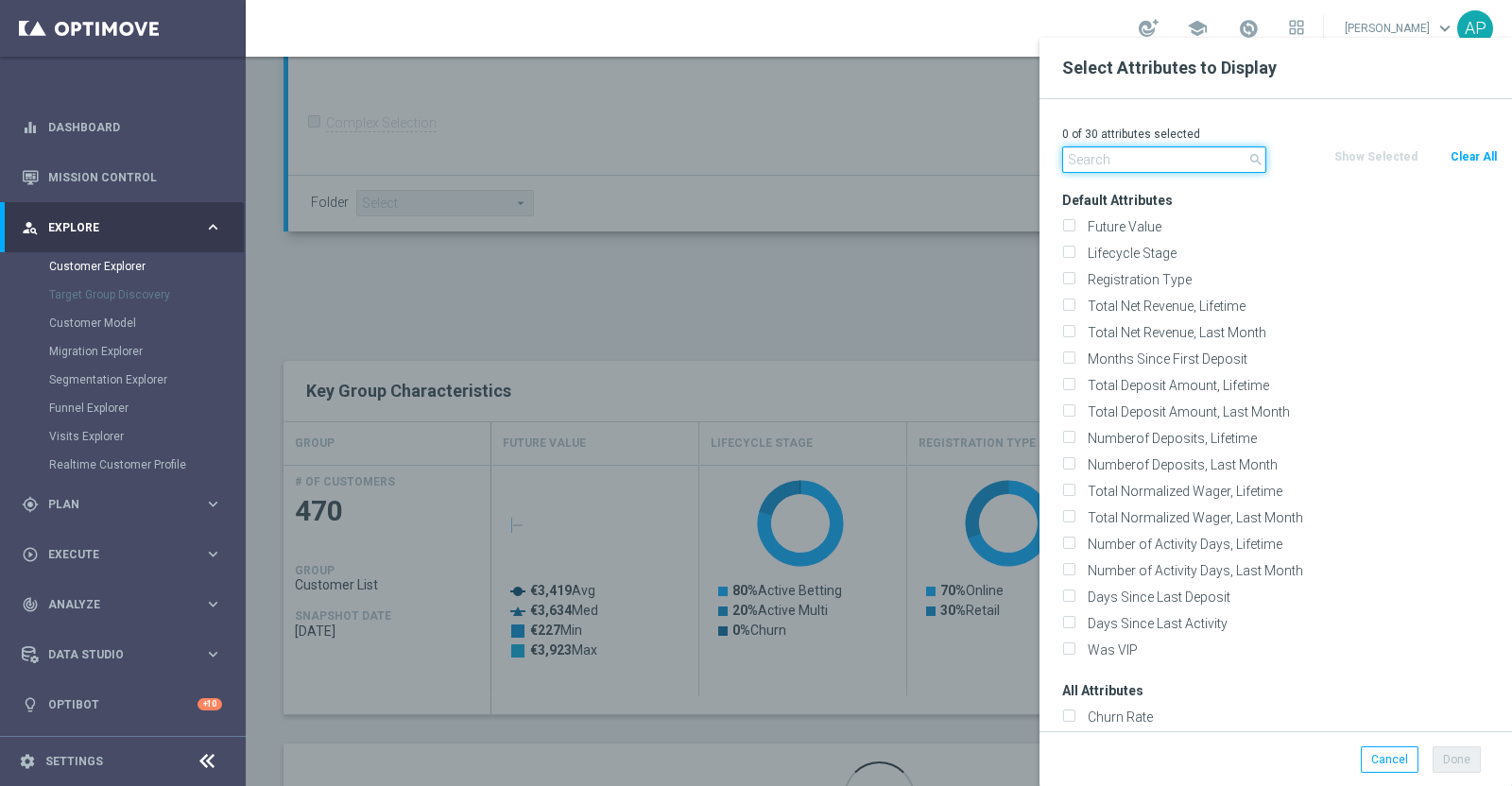
click at [1134, 153] on input "text" at bounding box center [1164, 159] width 204 height 27
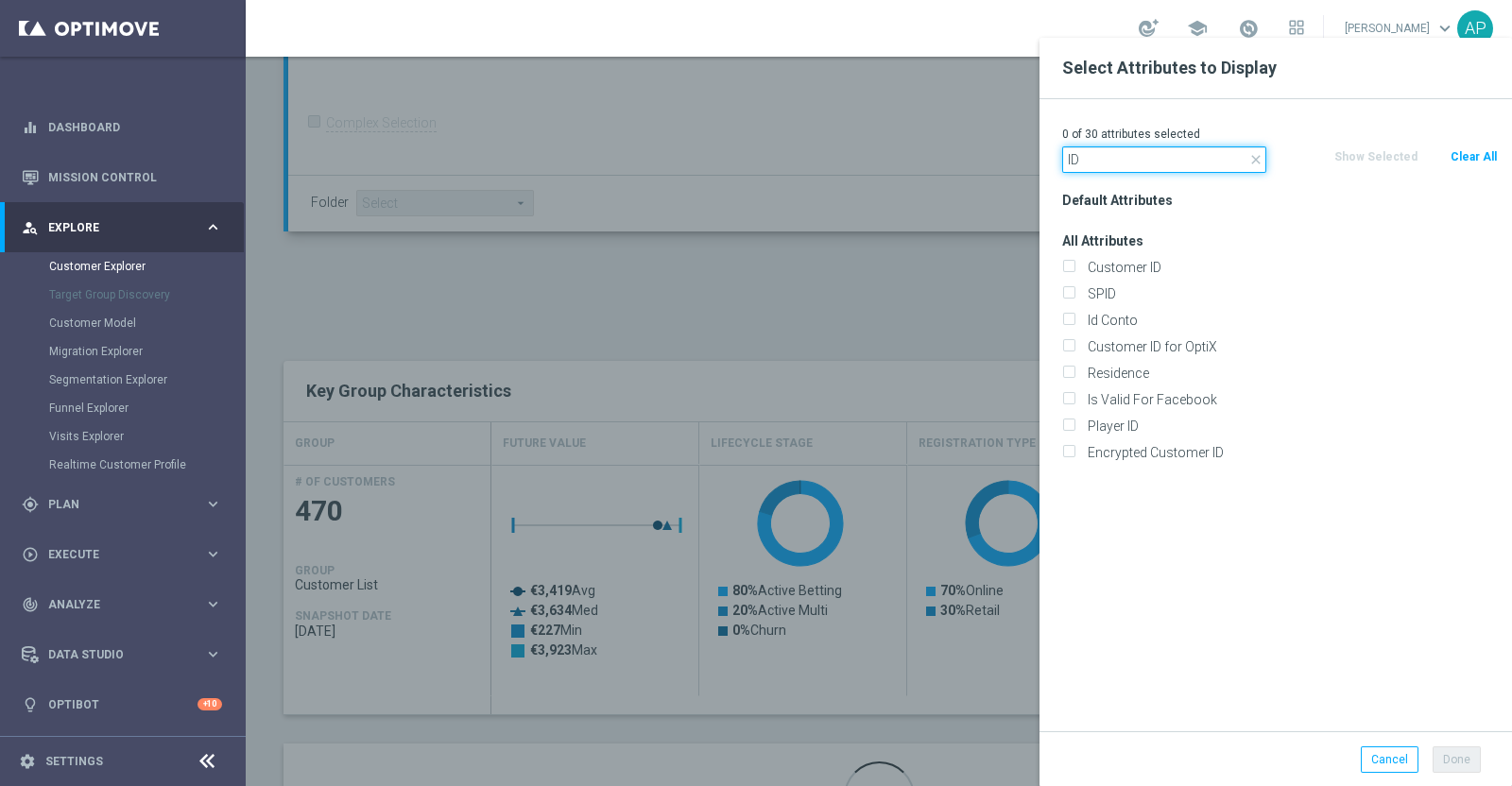
type input "ID"
click at [1123, 309] on div "Id Conto" at bounding box center [1279, 320] width 464 height 27
click at [1122, 319] on label "Id Conto" at bounding box center [1289, 319] width 417 height 17
click at [1074, 319] on input "Id Conto" at bounding box center [1068, 322] width 13 height 13
checkbox input "true"
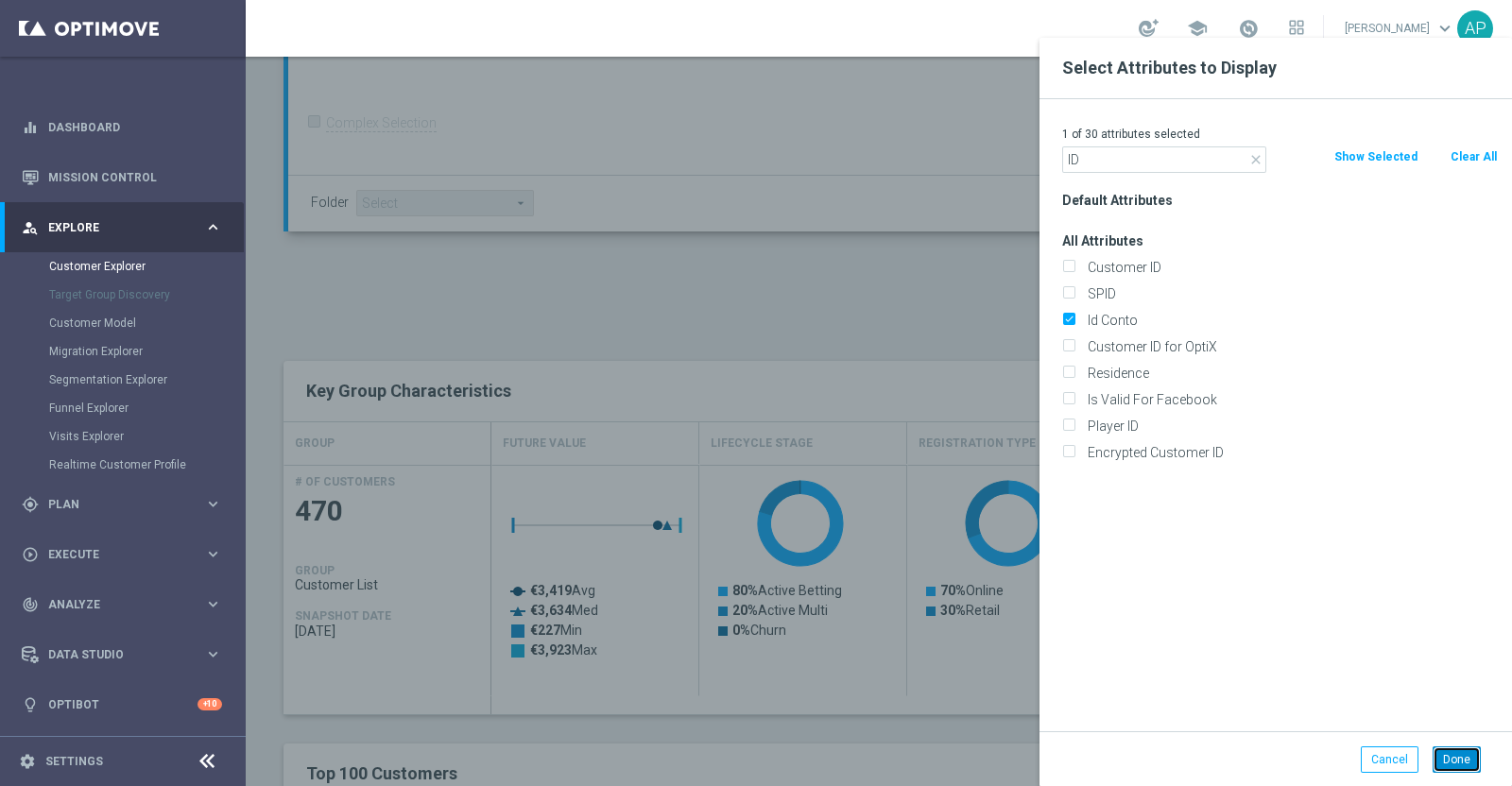
click at [1455, 758] on button "Done" at bounding box center [1456, 759] width 48 height 27
type input "Search"
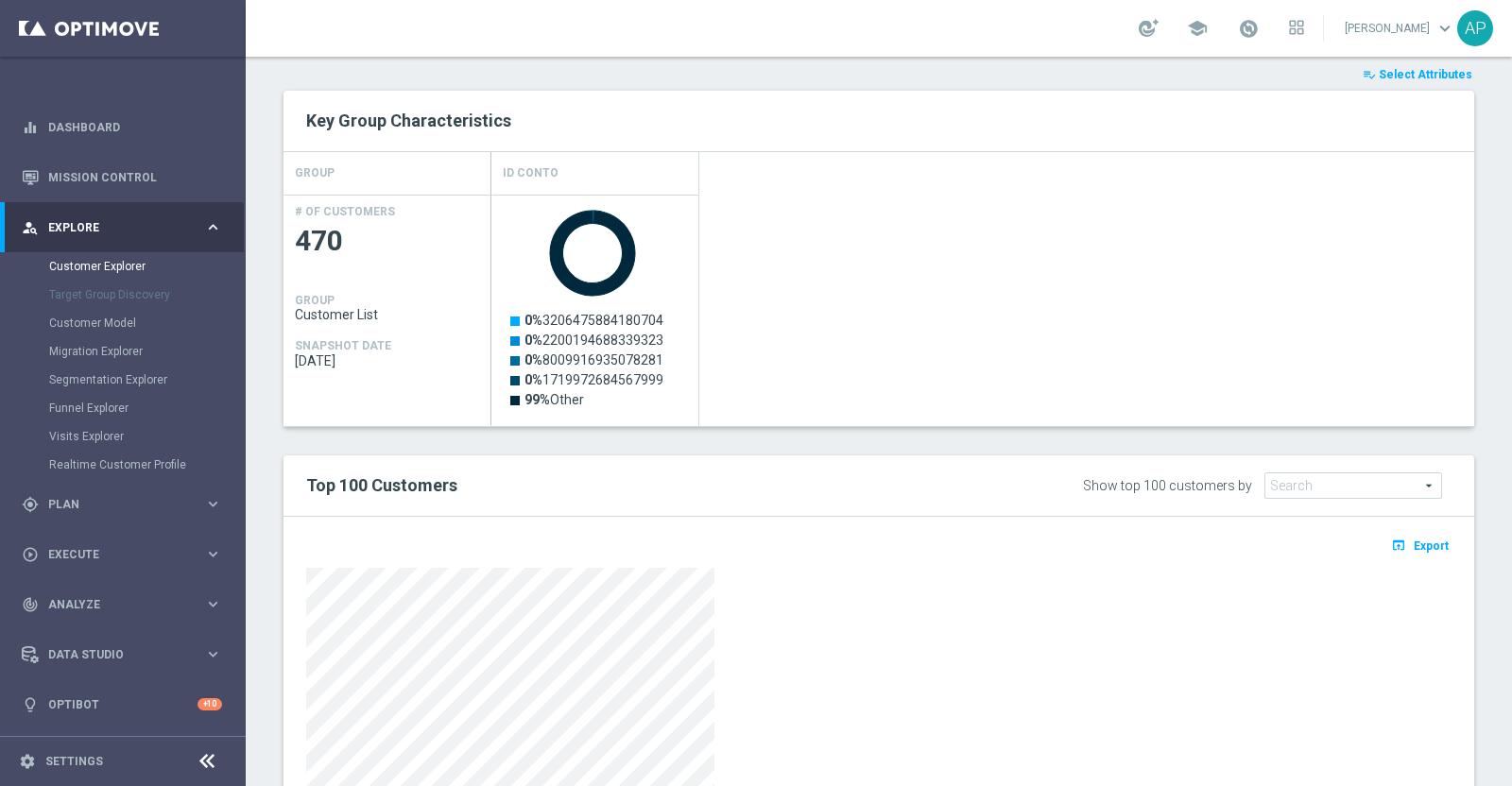
scroll to position [860, 0]
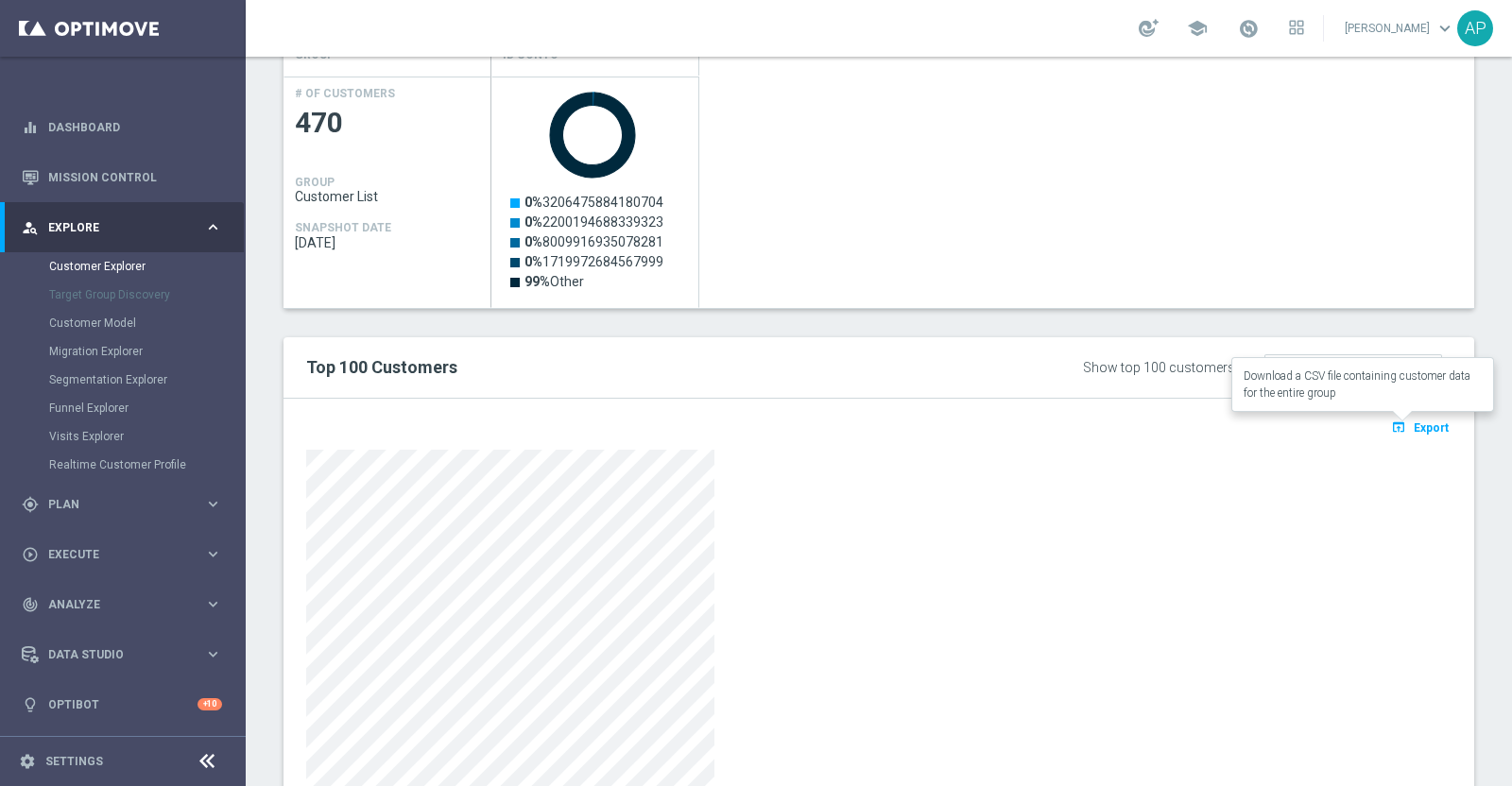
click at [1418, 429] on span "Export" at bounding box center [1431, 427] width 35 height 13
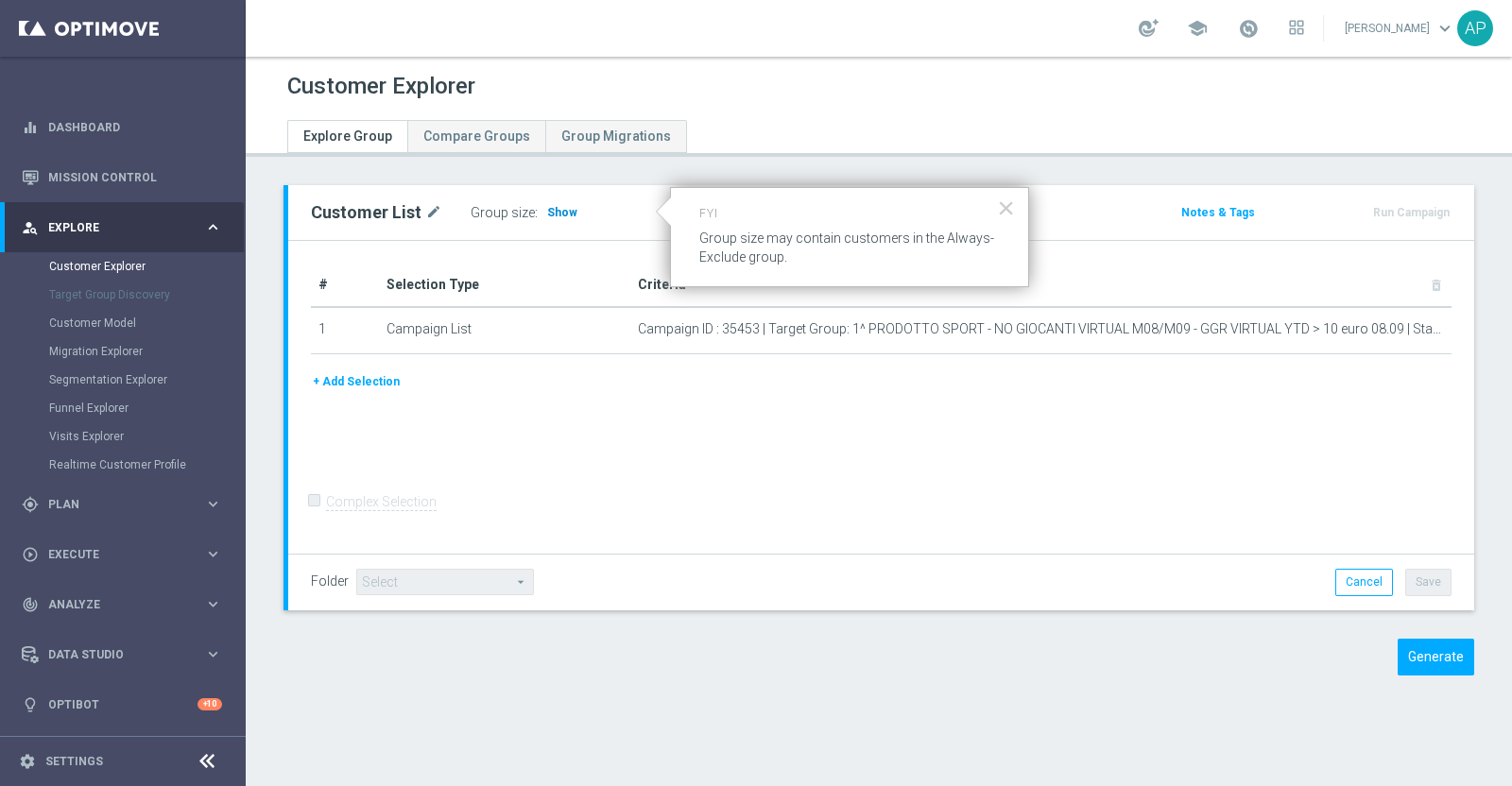
click at [552, 206] on span "Show" at bounding box center [562, 212] width 30 height 13
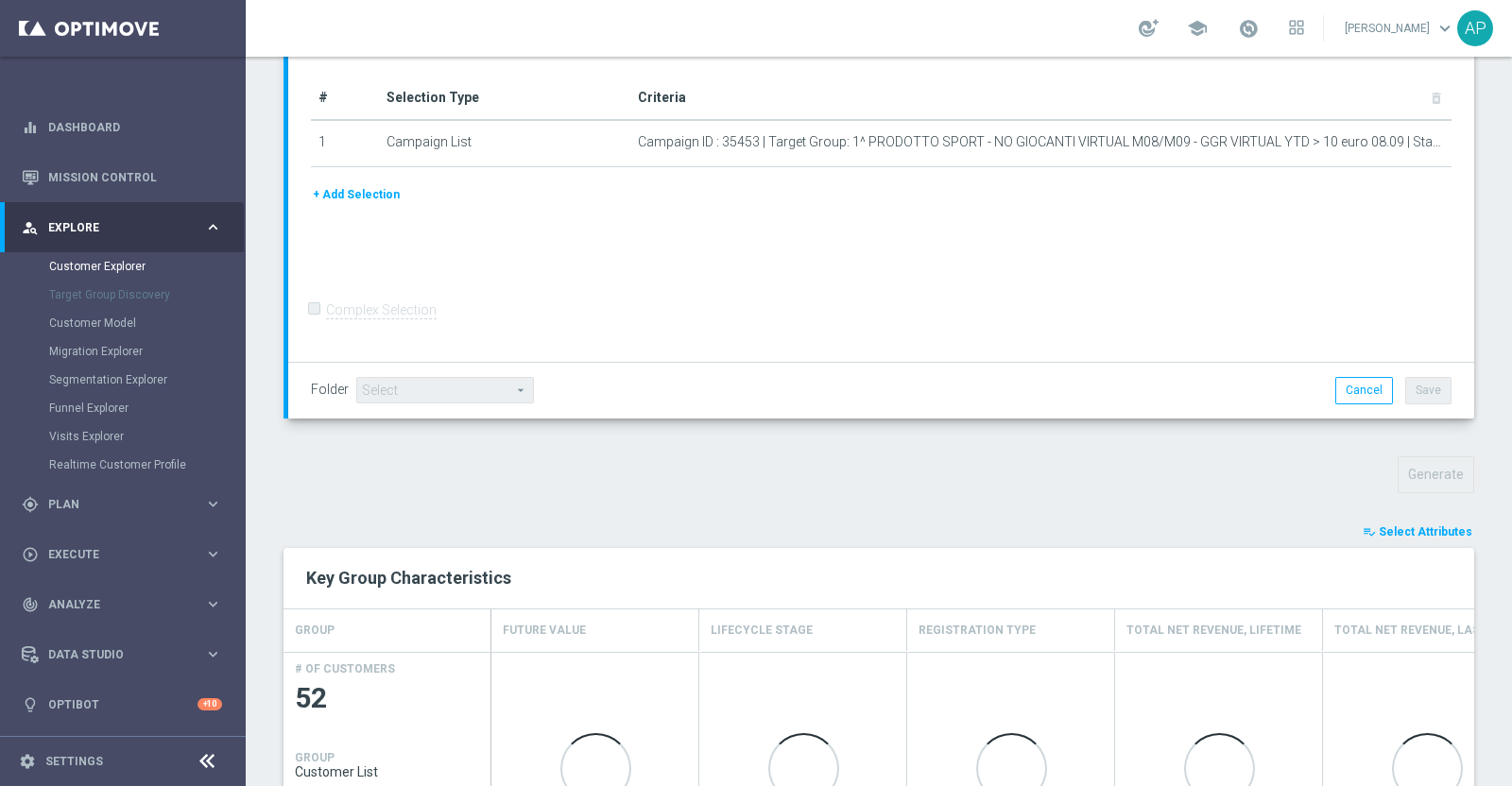
scroll to position [506, 0]
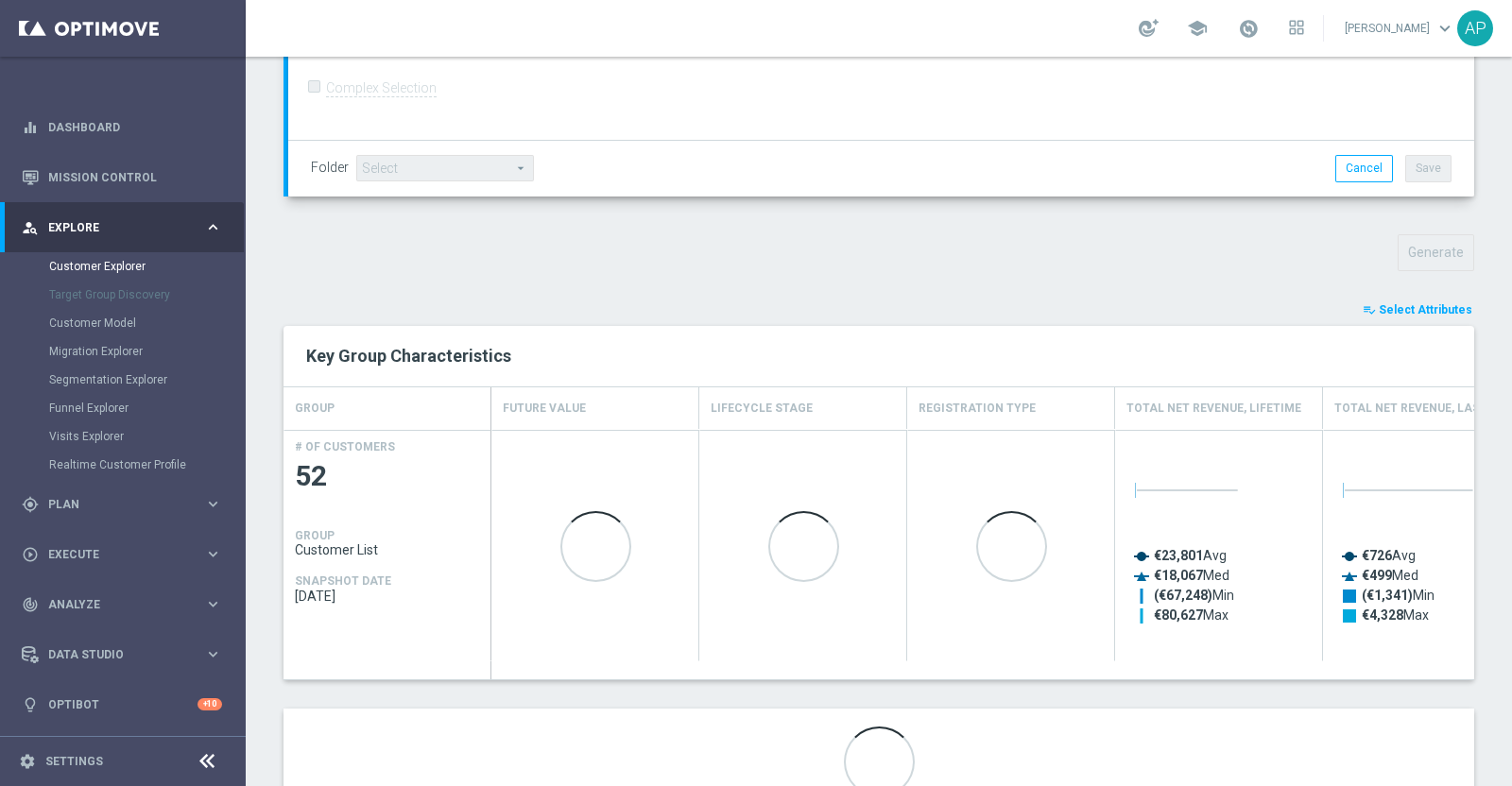
click at [1384, 309] on span "Select Attributes" at bounding box center [1425, 309] width 93 height 13
click at [0, 0] on div at bounding box center [0, 0] width 0 height 0
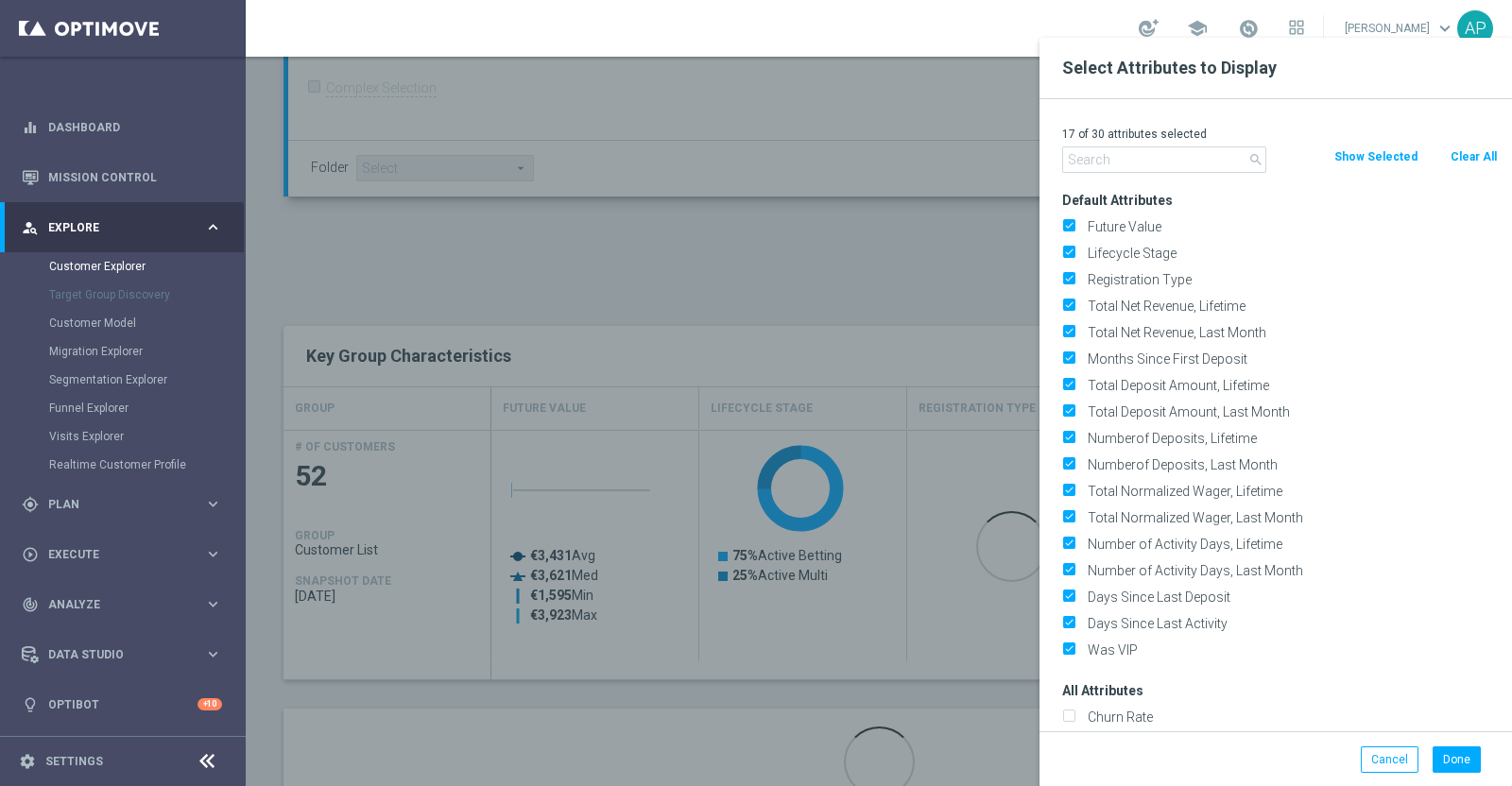
click at [1480, 159] on button "Clear All" at bounding box center [1473, 156] width 50 height 21
checkbox input "false"
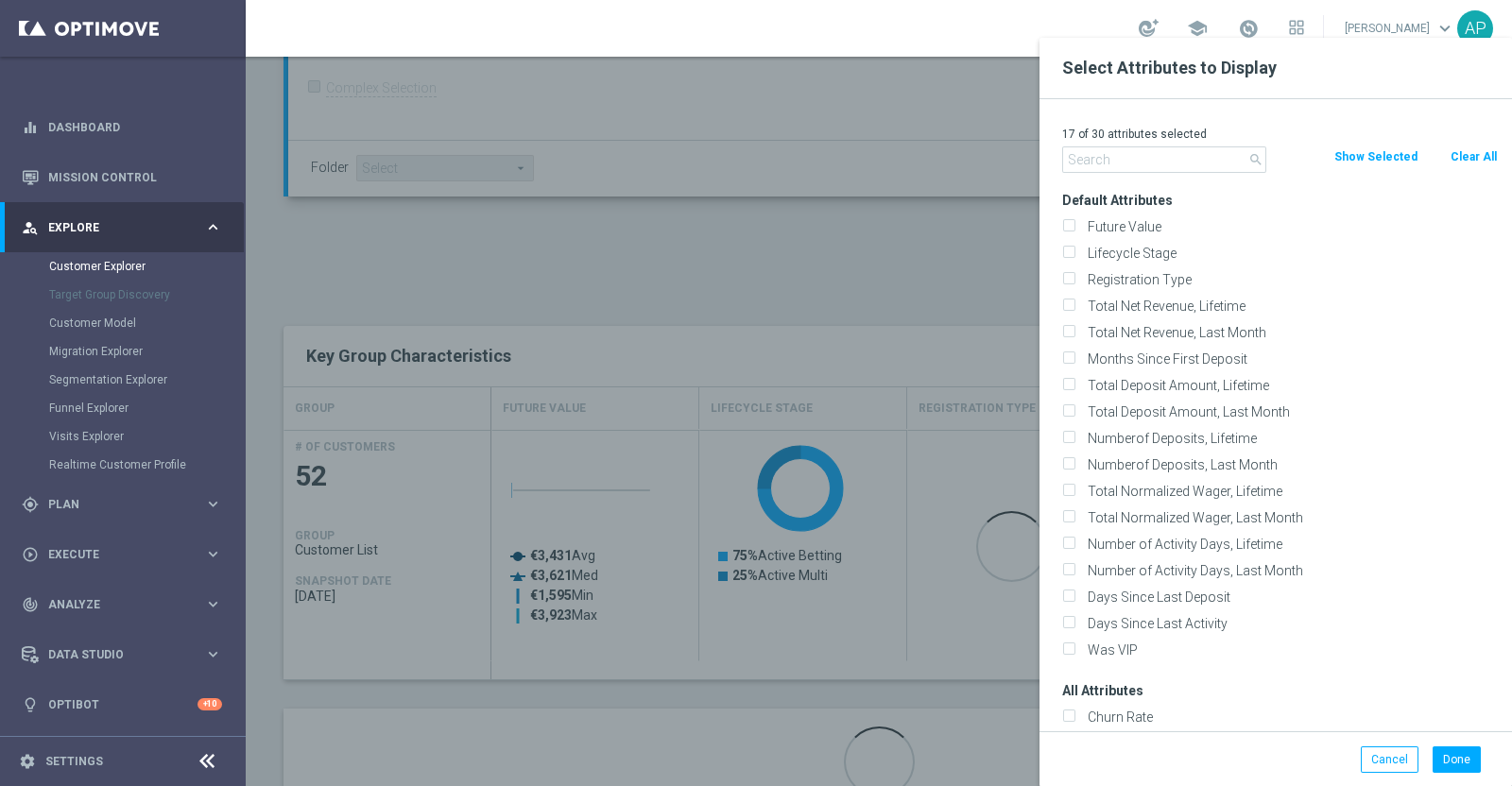
checkbox input "false"
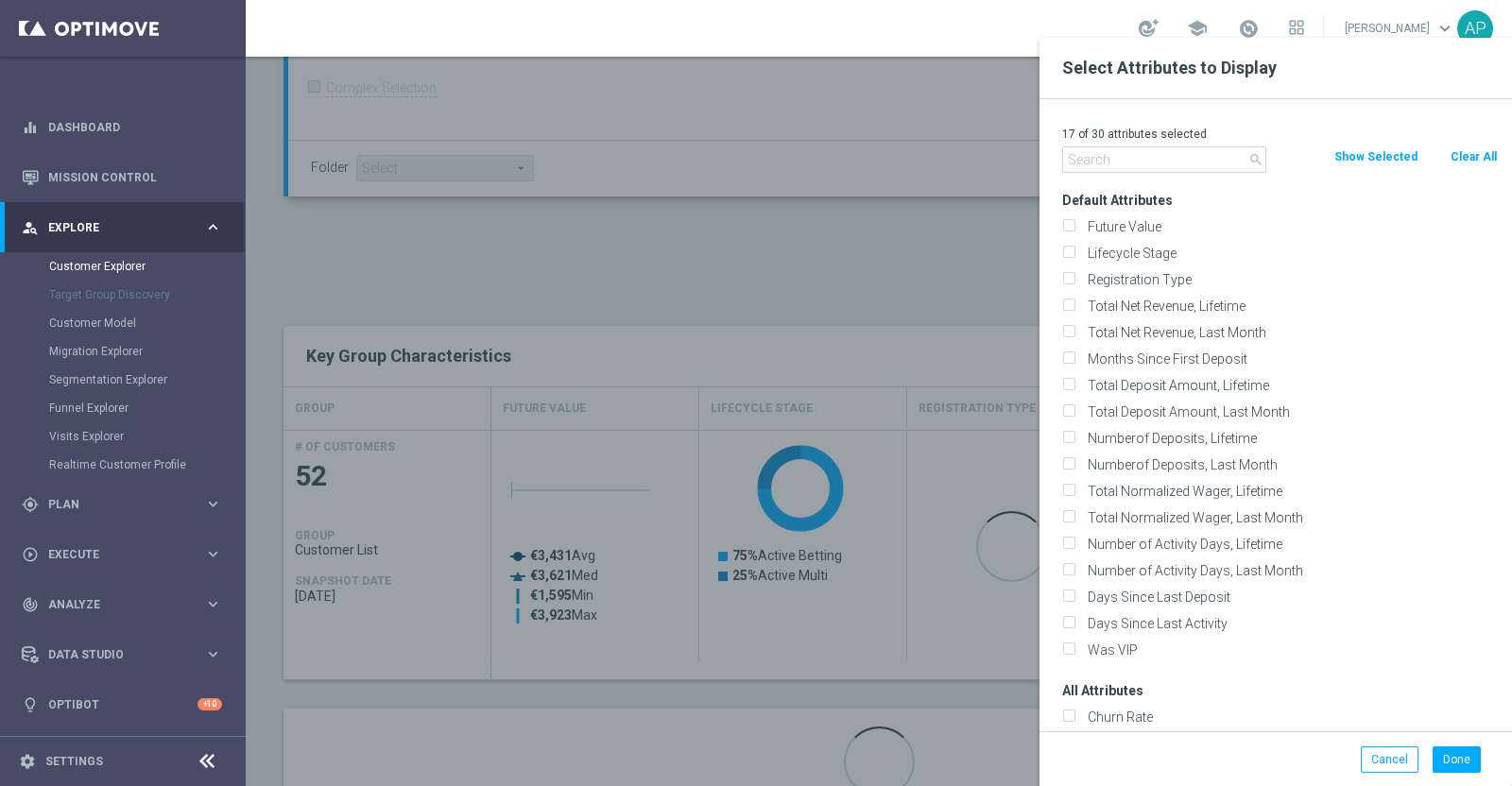
checkbox input "false"
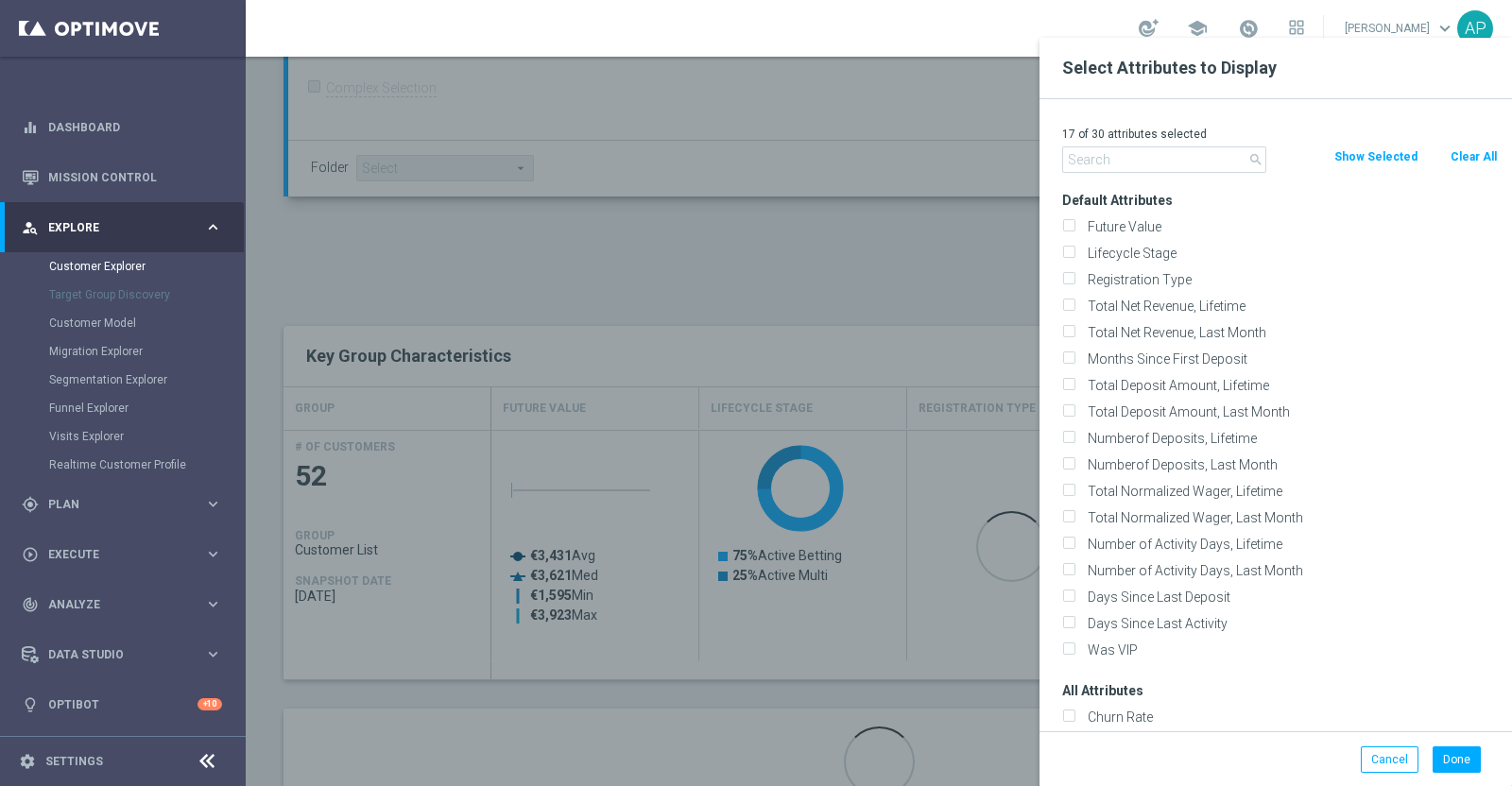
checkbox input "false"
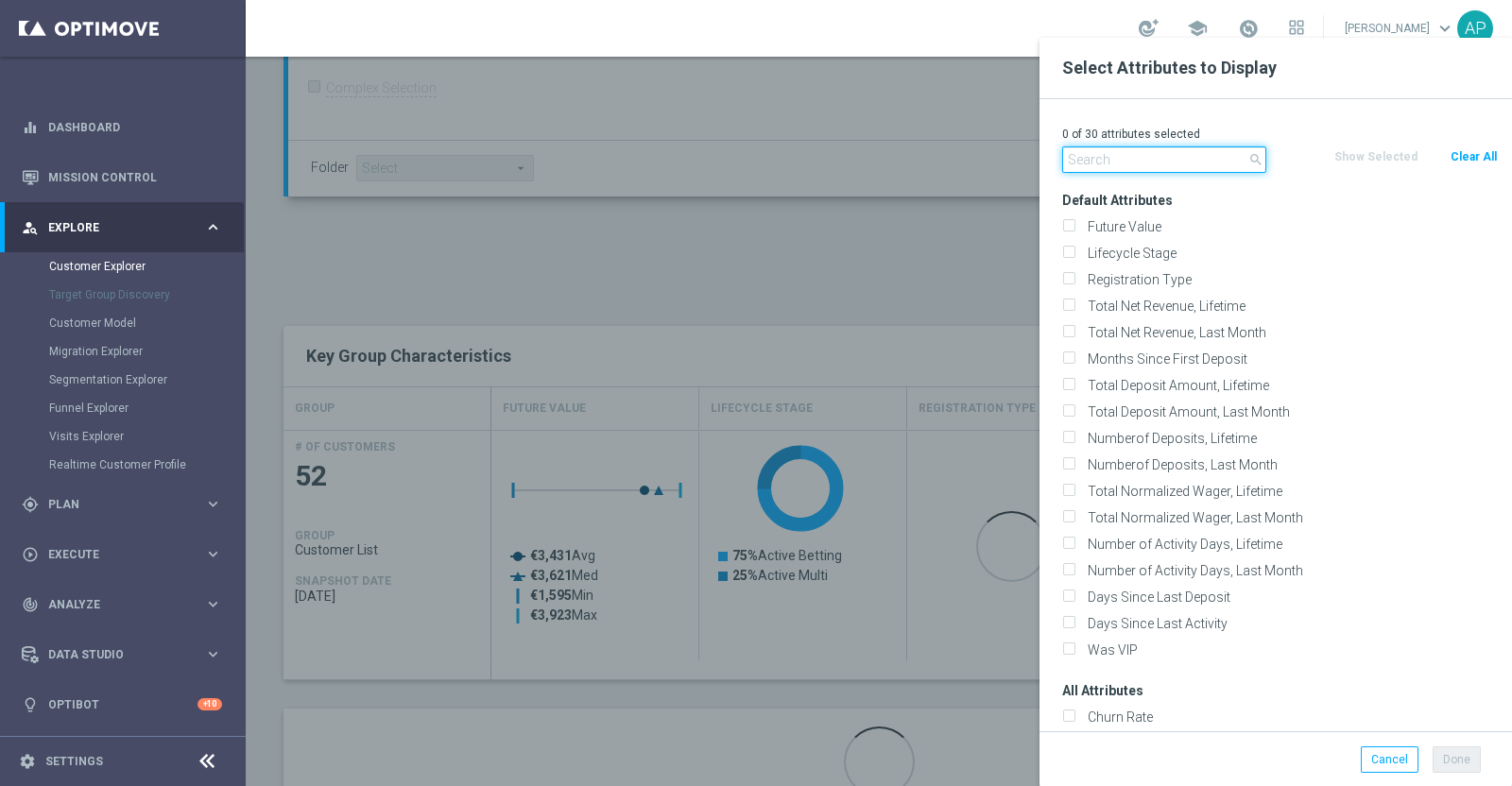
click at [1168, 153] on input "text" at bounding box center [1164, 159] width 204 height 27
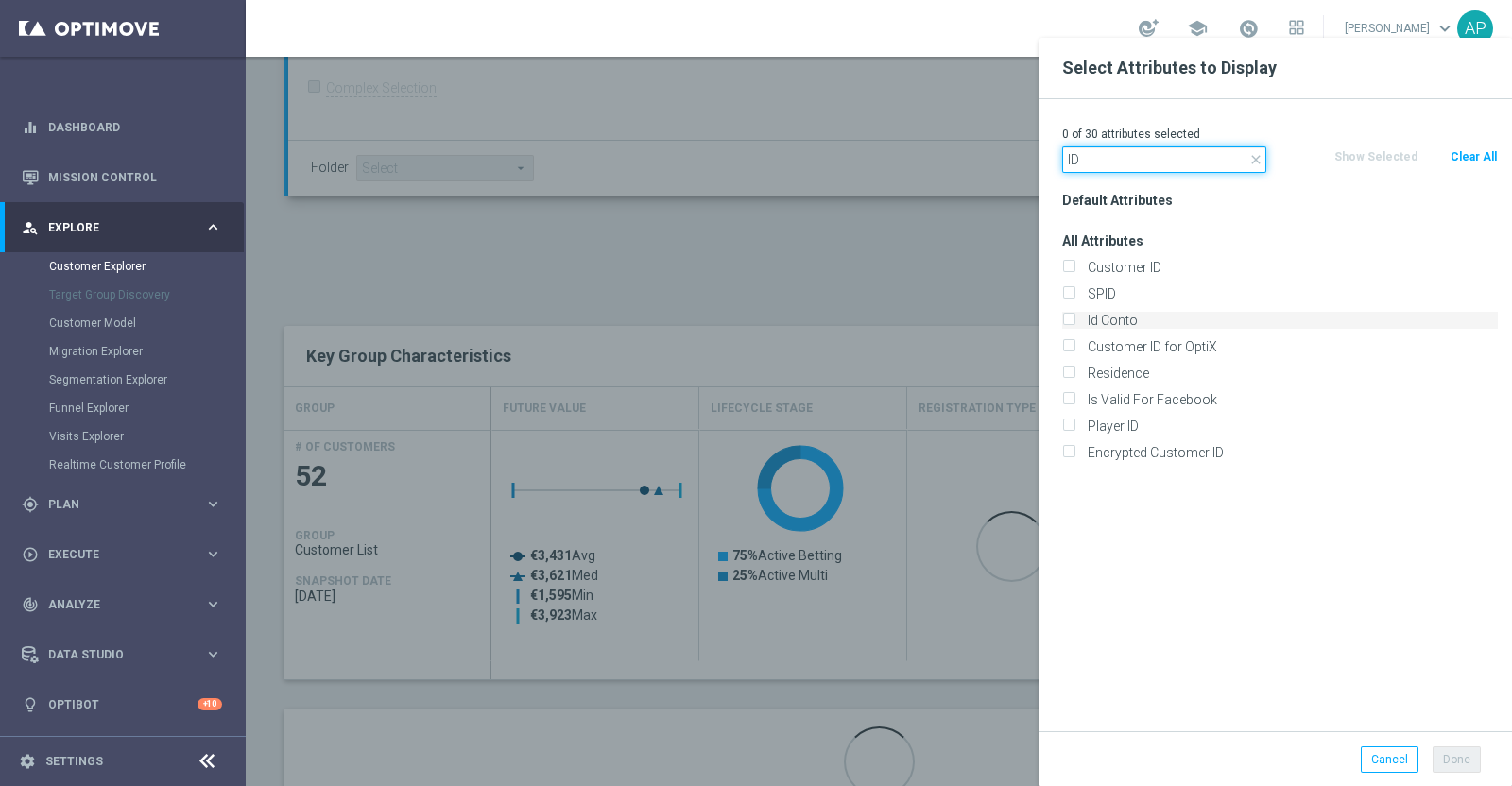
type input "ID"
click at [1125, 318] on label "Id Conto" at bounding box center [1289, 319] width 417 height 17
click at [1074, 318] on input "Id Conto" at bounding box center [1068, 322] width 13 height 13
checkbox input "true"
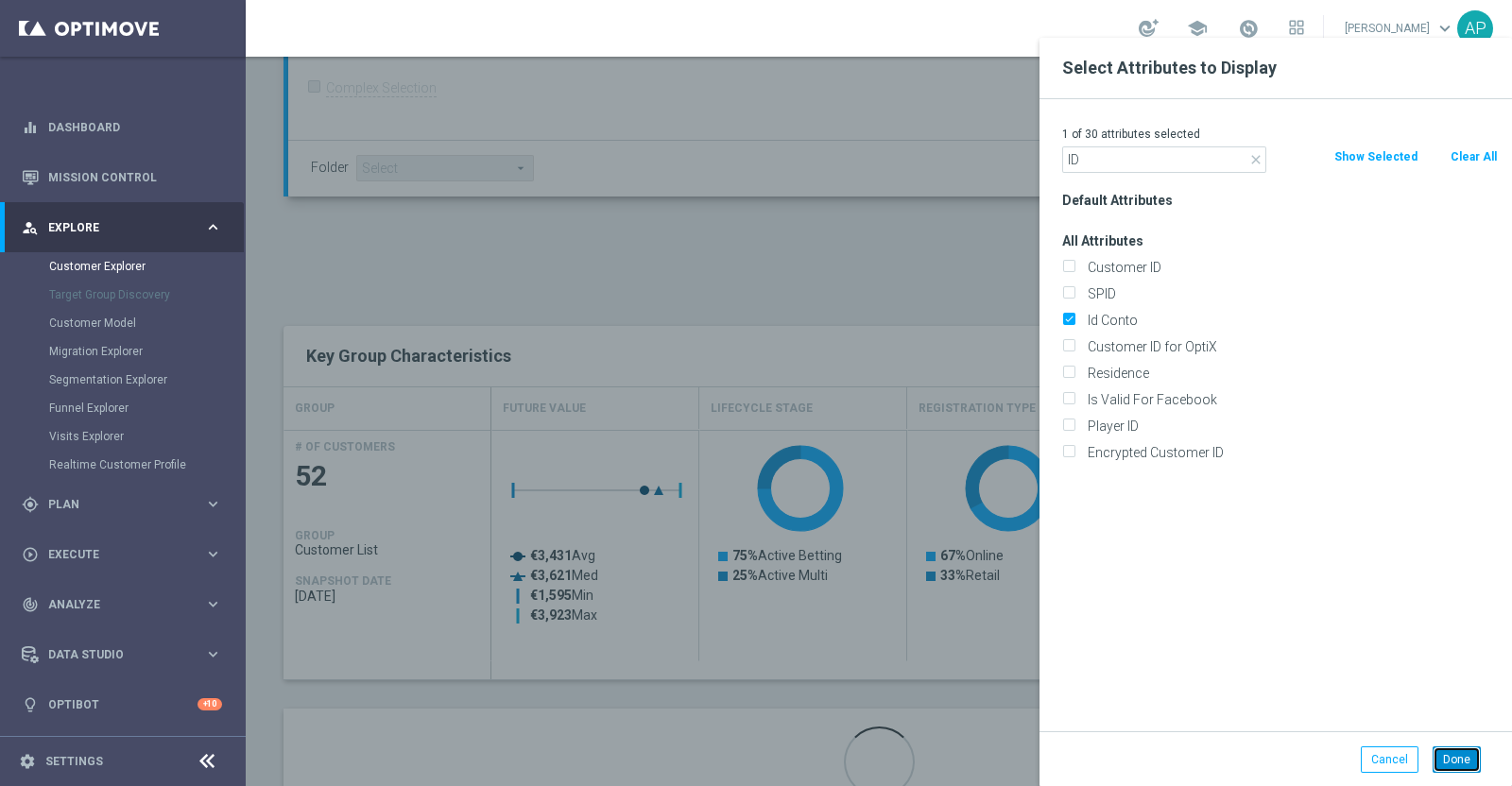
click at [1450, 762] on button "Done" at bounding box center [1456, 759] width 48 height 27
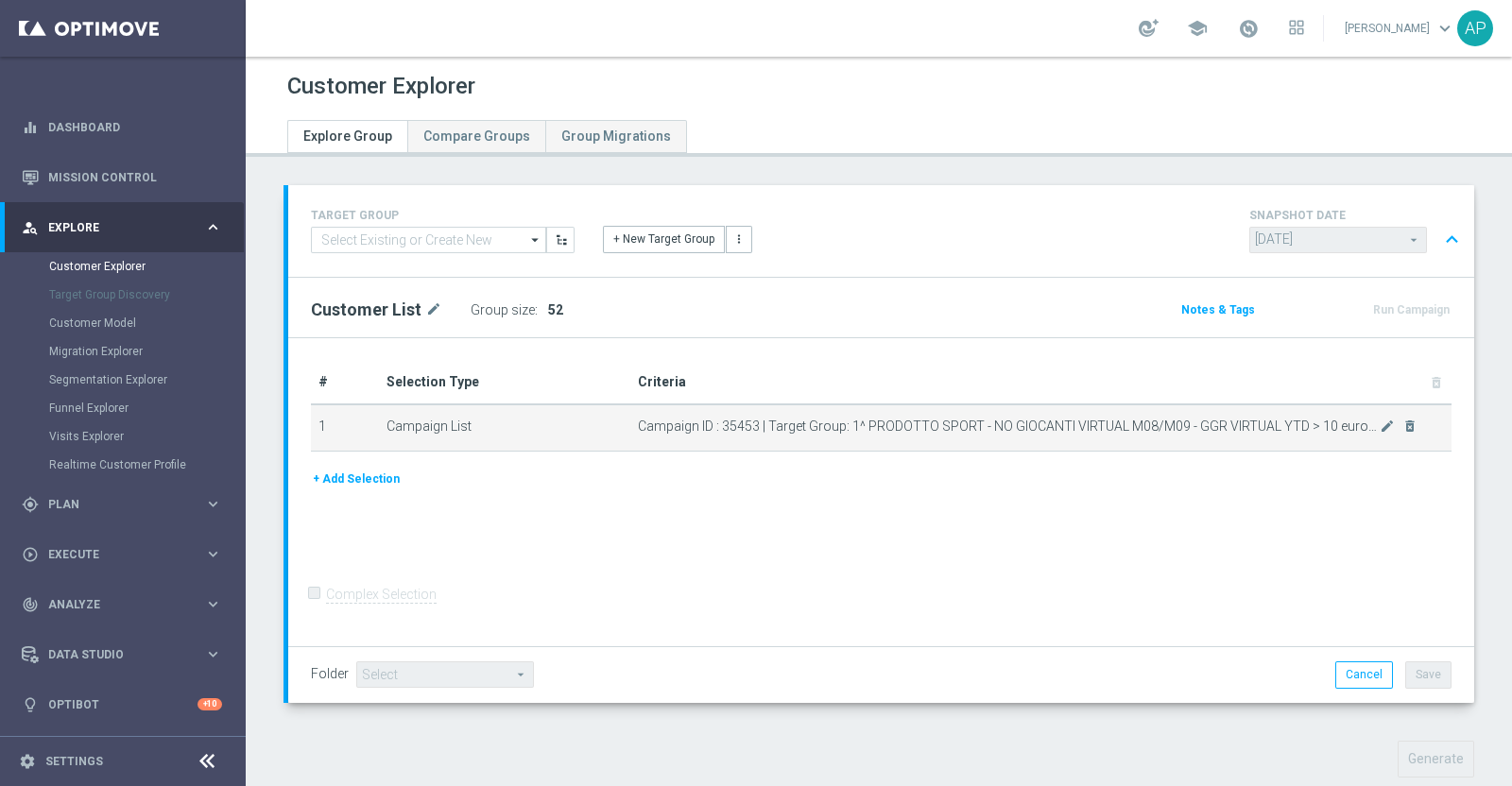
scroll to position [562, 0]
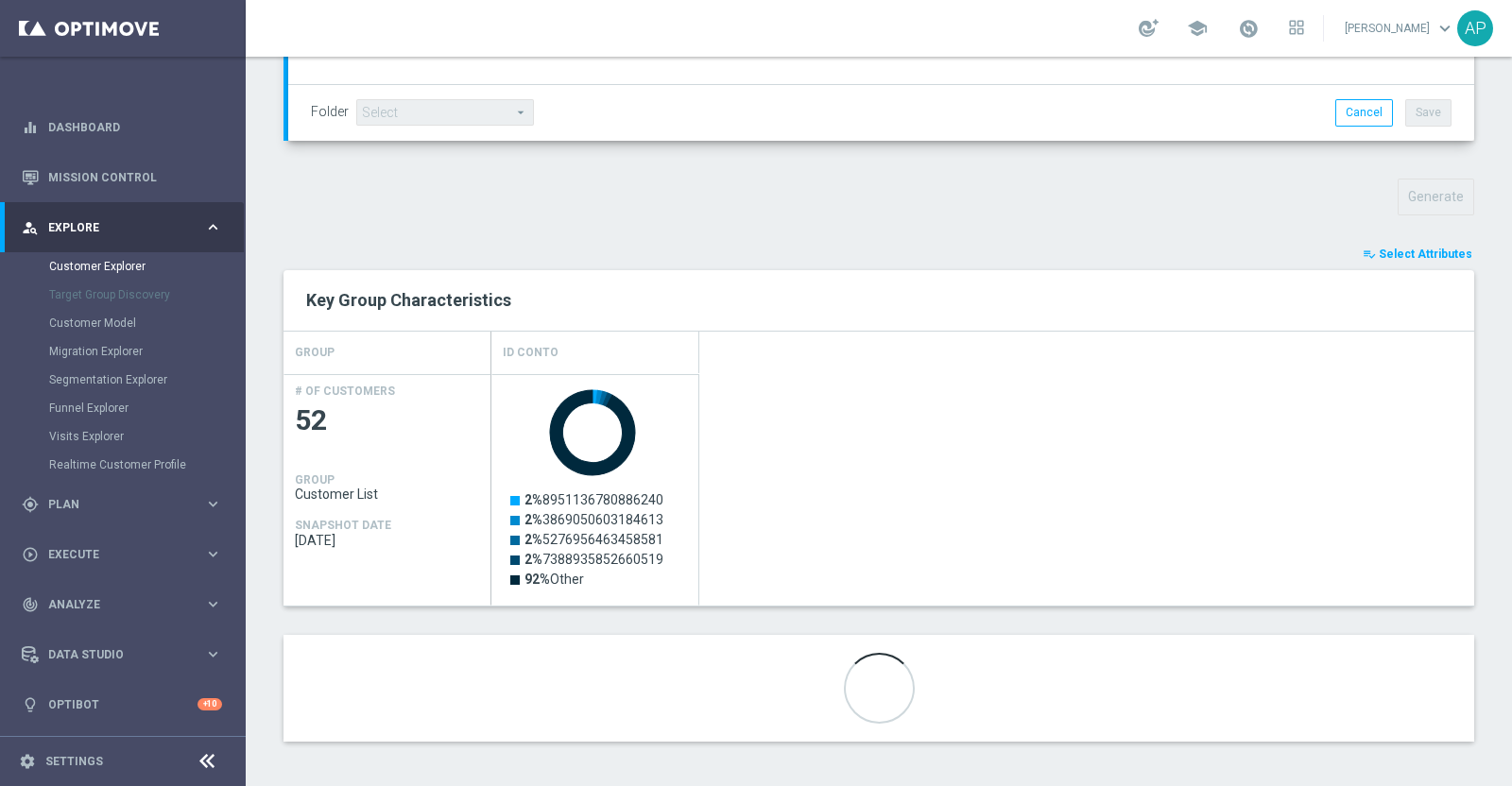
click at [1378, 253] on span "Select Attributes" at bounding box center [1425, 253] width 93 height 13
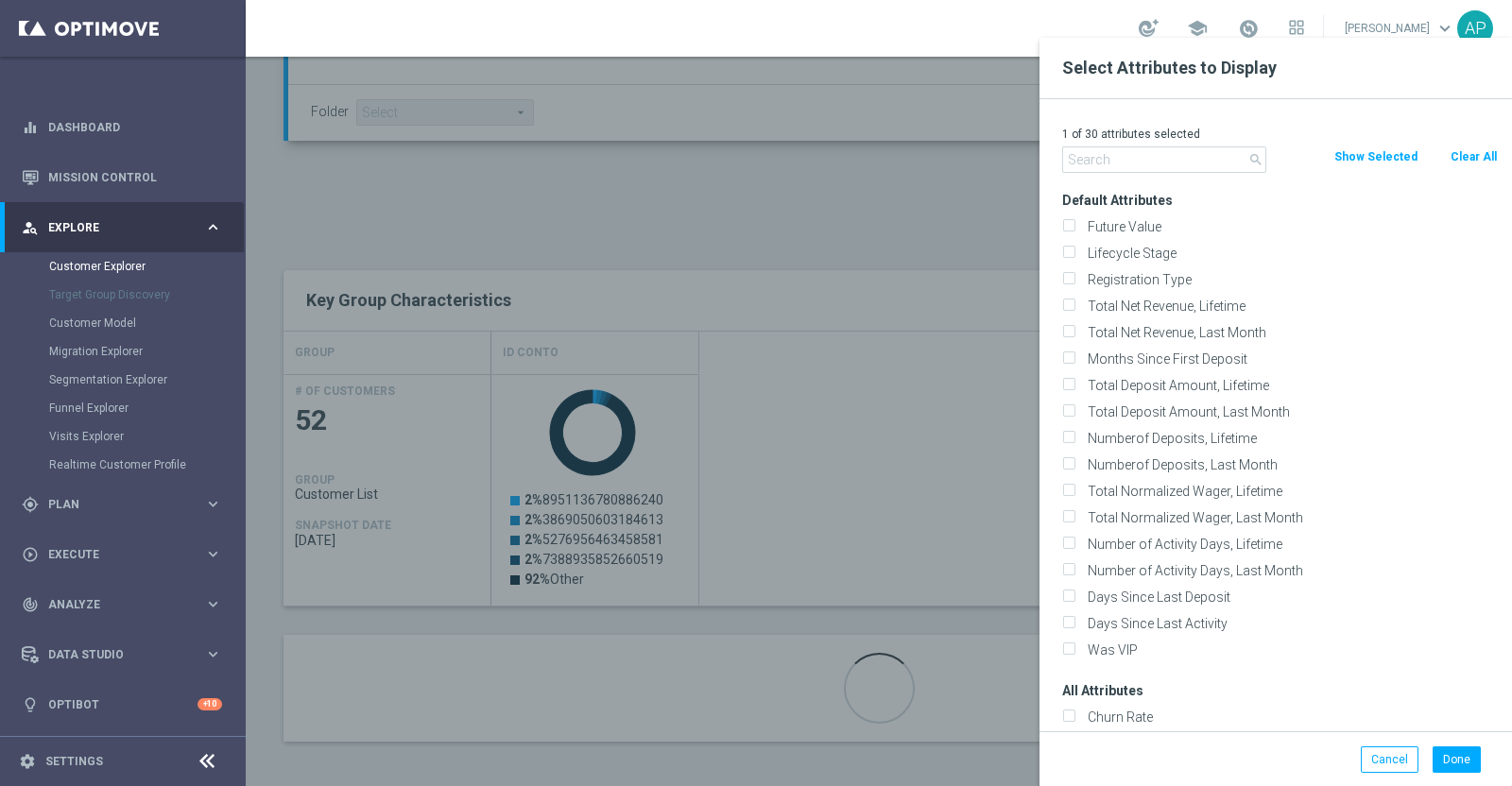
click at [1463, 160] on button "Clear All" at bounding box center [1473, 156] width 50 height 21
checkbox input "false"
click at [1165, 149] on input "text" at bounding box center [1164, 159] width 204 height 27
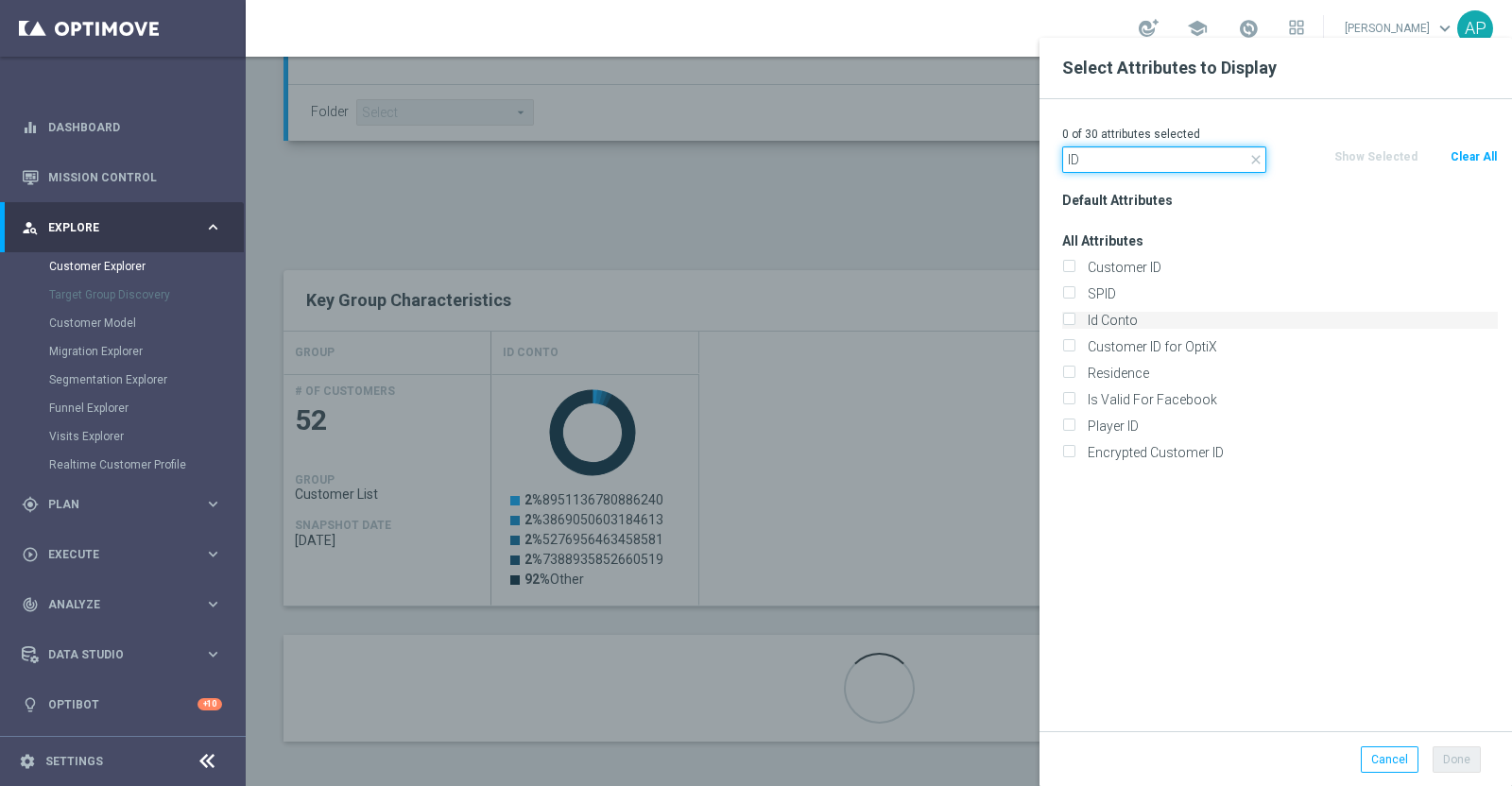
type input "ID"
click at [1082, 317] on label "Id Conto" at bounding box center [1289, 319] width 417 height 17
click at [1074, 317] on input "Id Conto" at bounding box center [1068, 322] width 13 height 13
checkbox input "true"
click at [1449, 761] on button "Done" at bounding box center [1456, 759] width 48 height 27
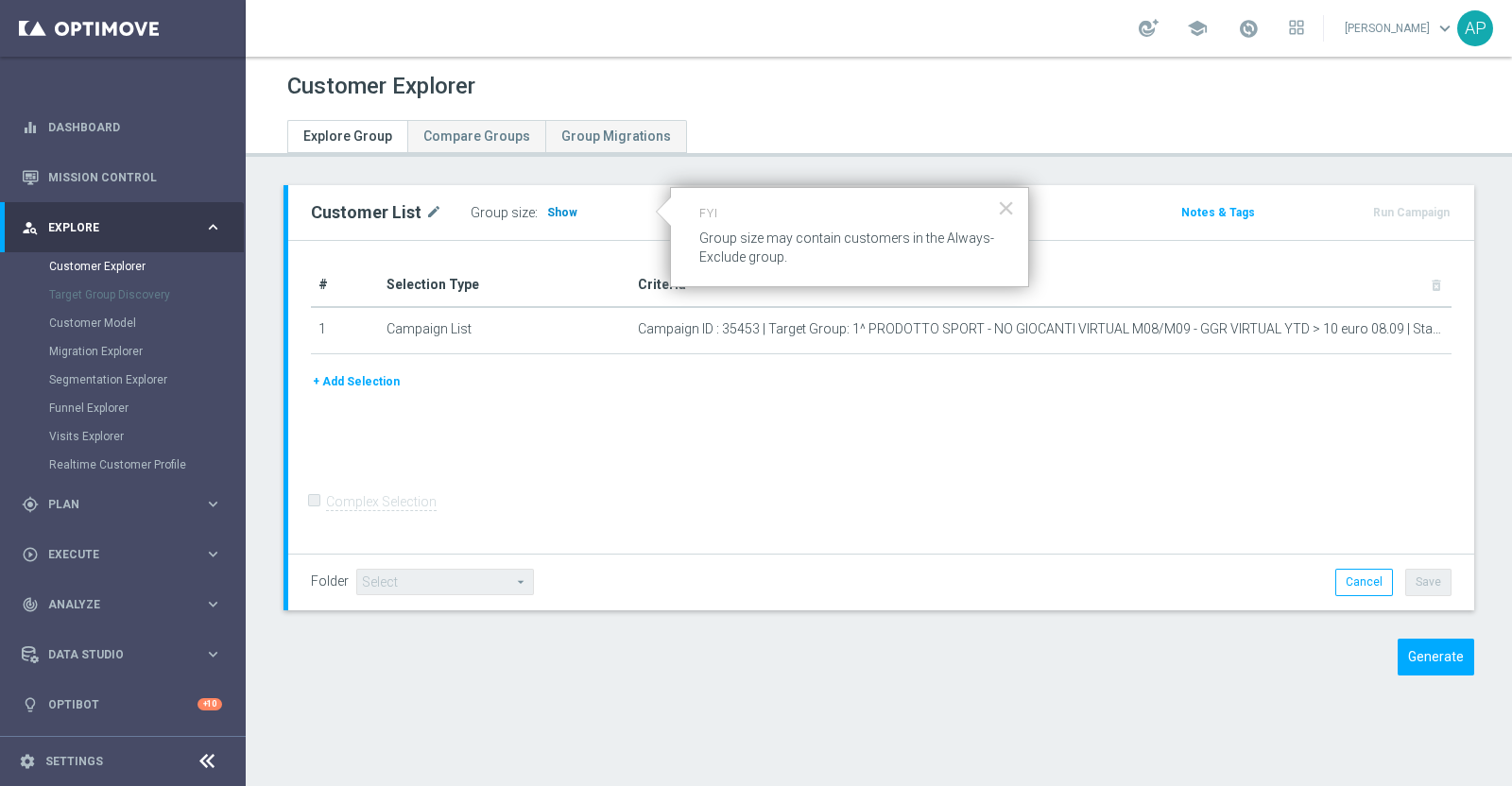
click at [551, 206] on span "Show" at bounding box center [562, 212] width 30 height 13
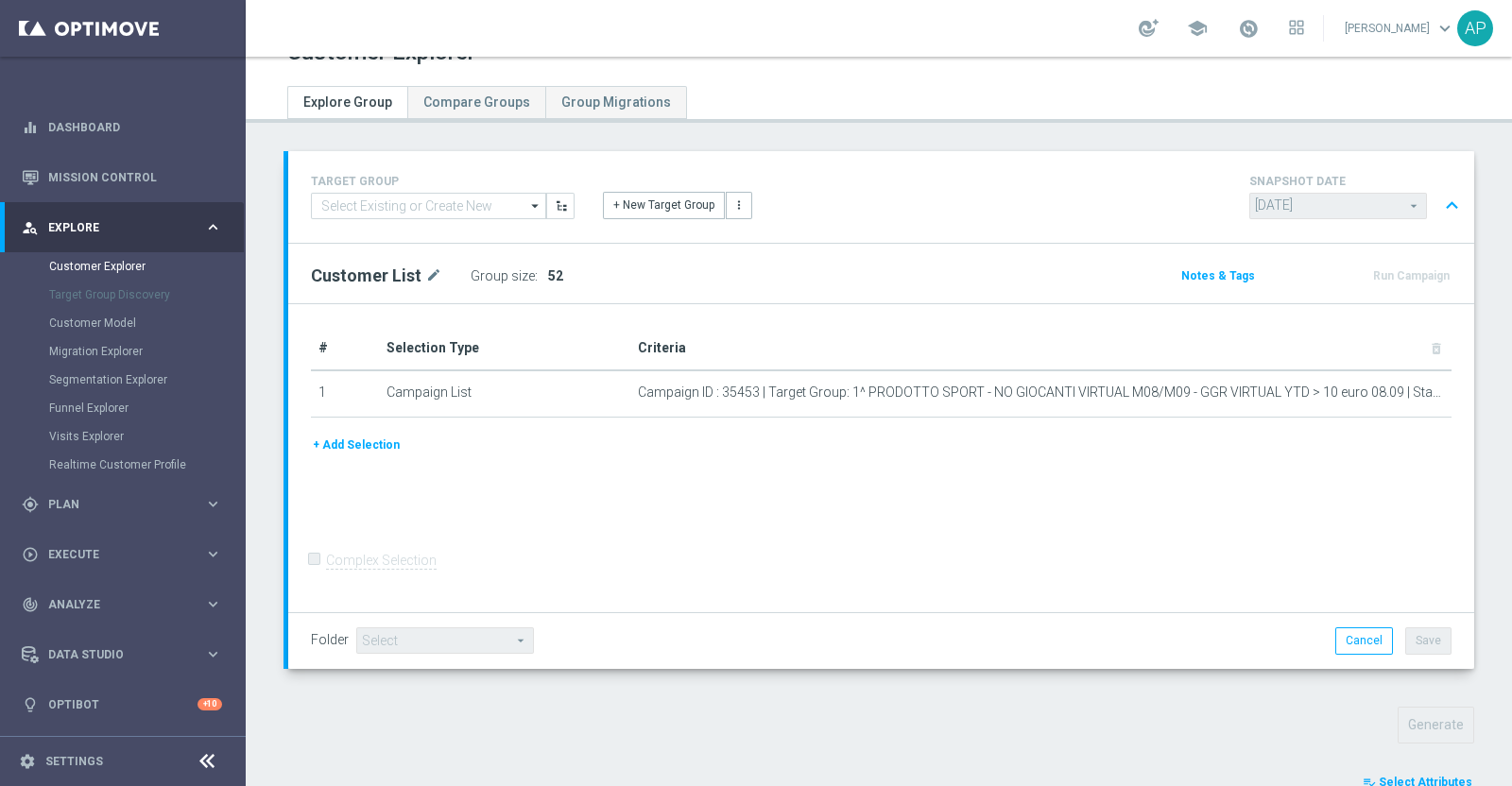
scroll to position [388, 0]
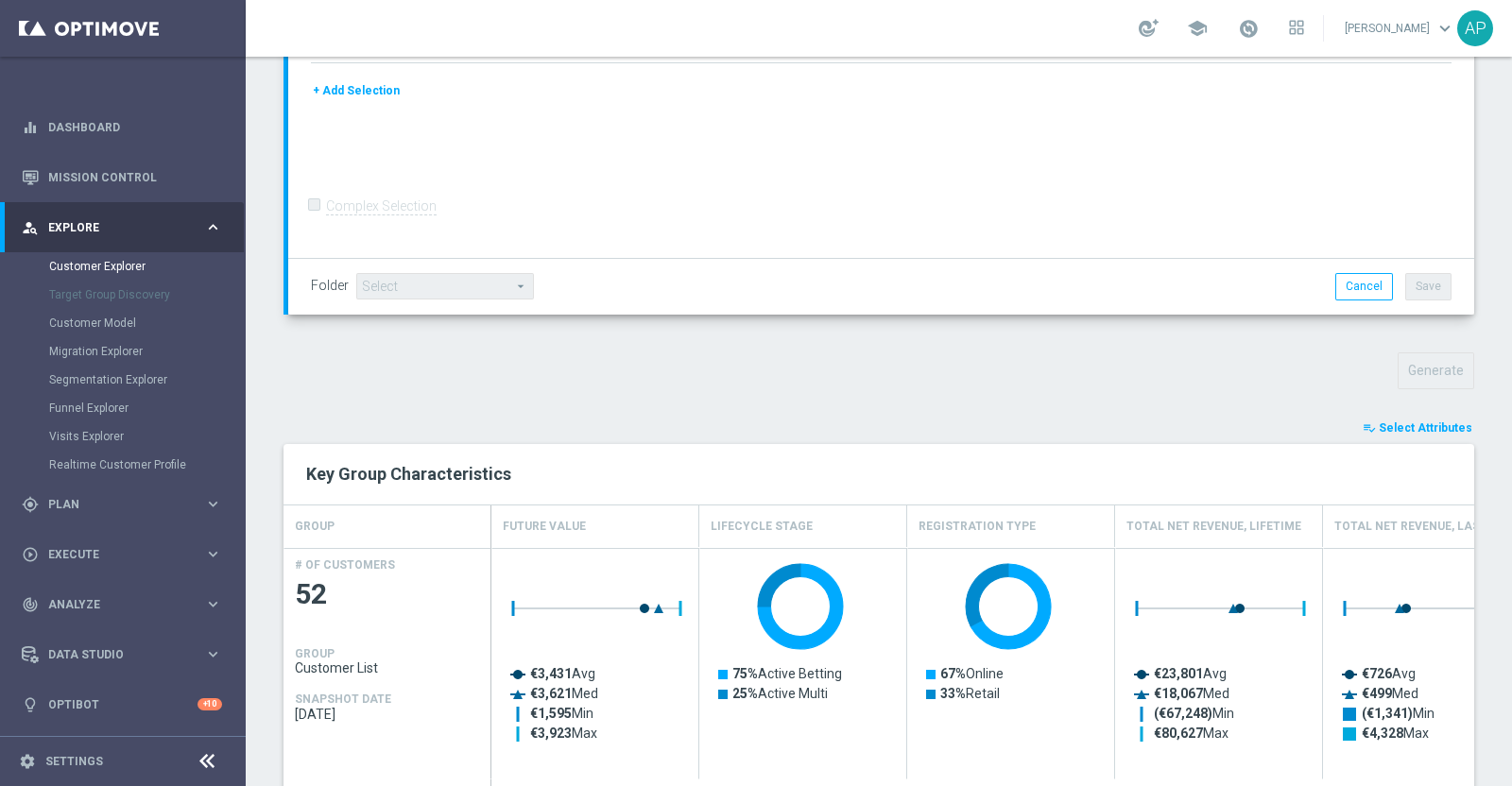
click at [1392, 428] on span "Select Attributes" at bounding box center [1425, 427] width 93 height 13
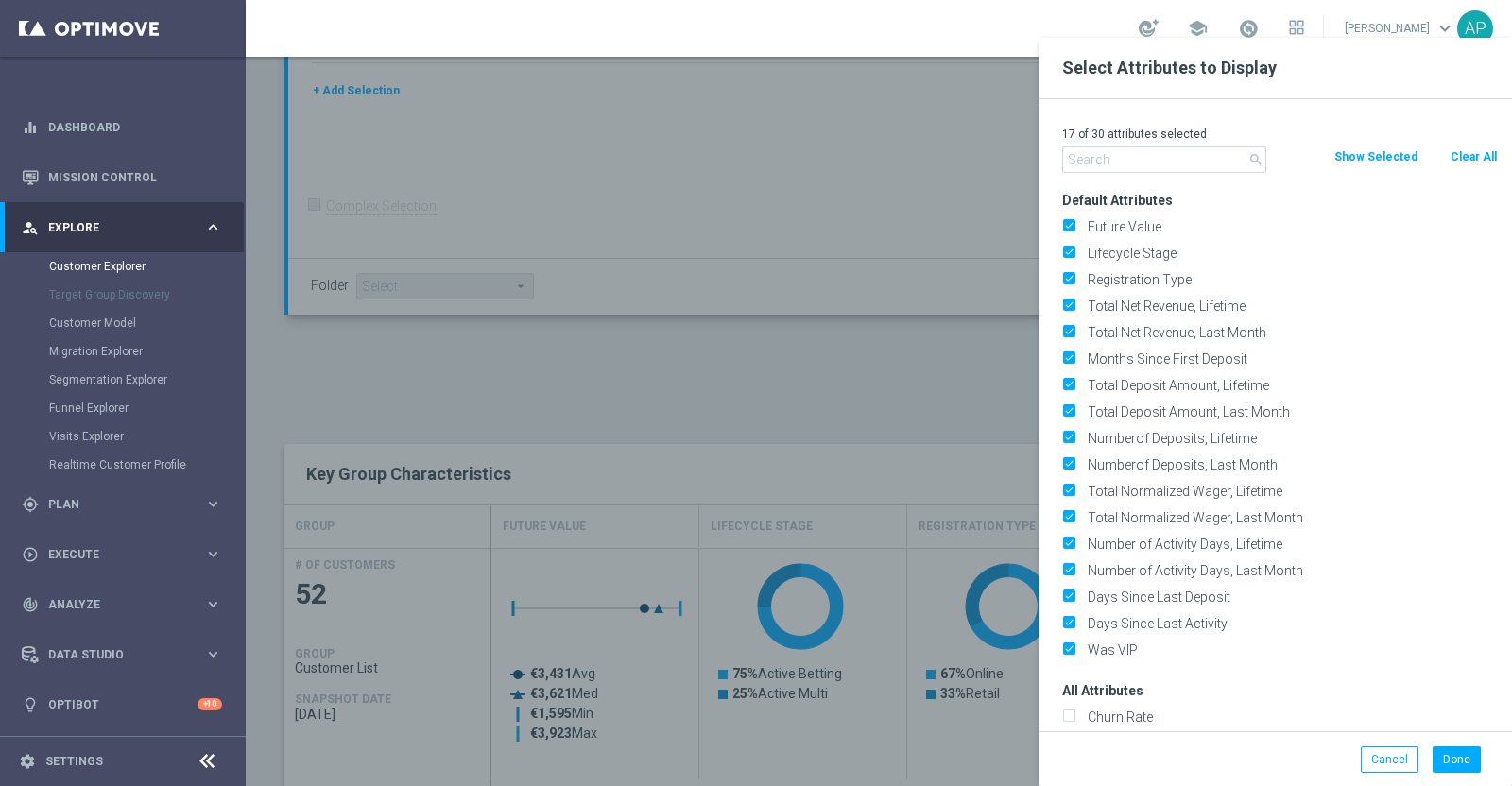
click at [1487, 158] on button "Clear All" at bounding box center [1473, 156] width 50 height 21
checkbox input "false"
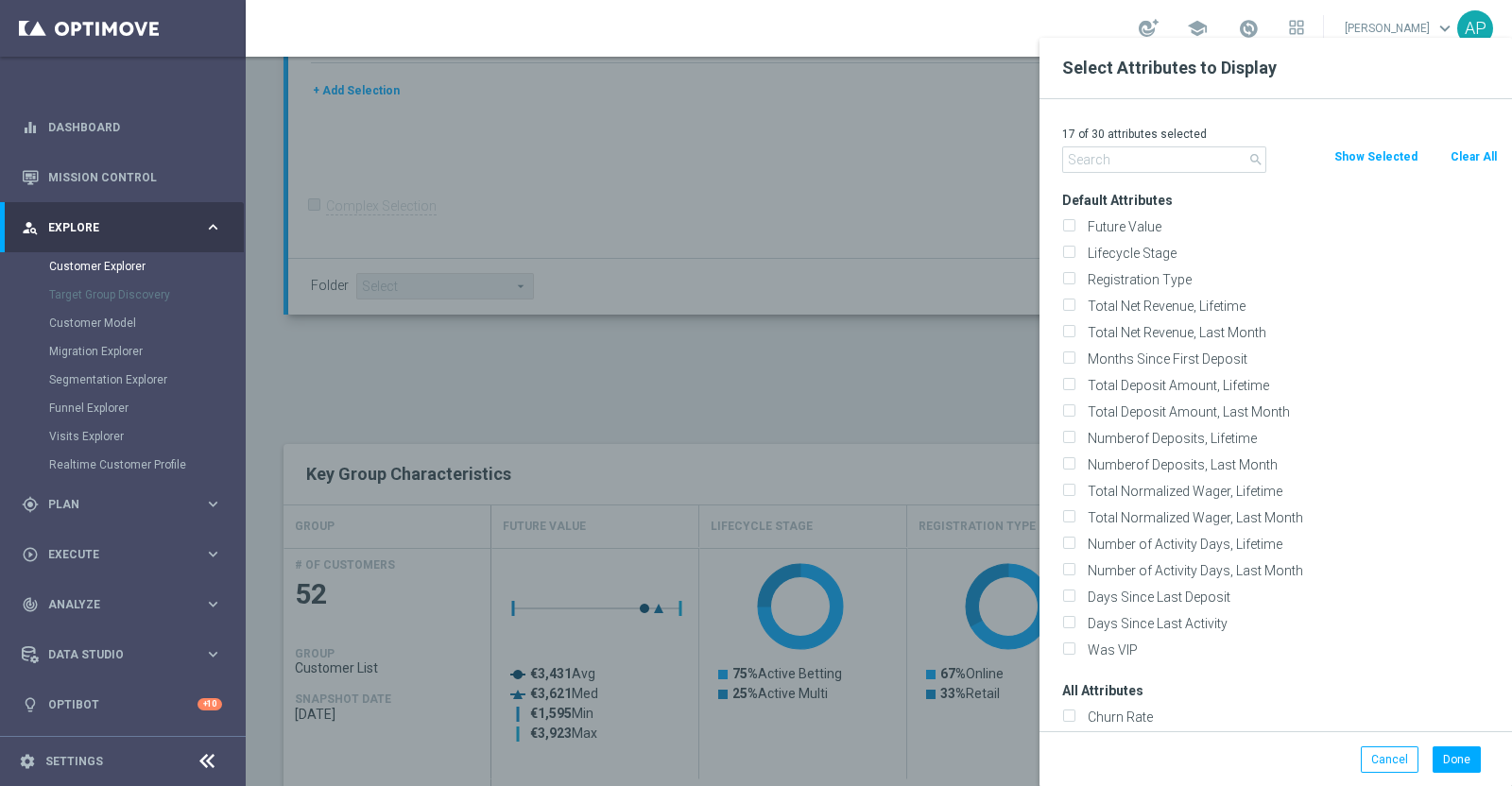
checkbox input "false"
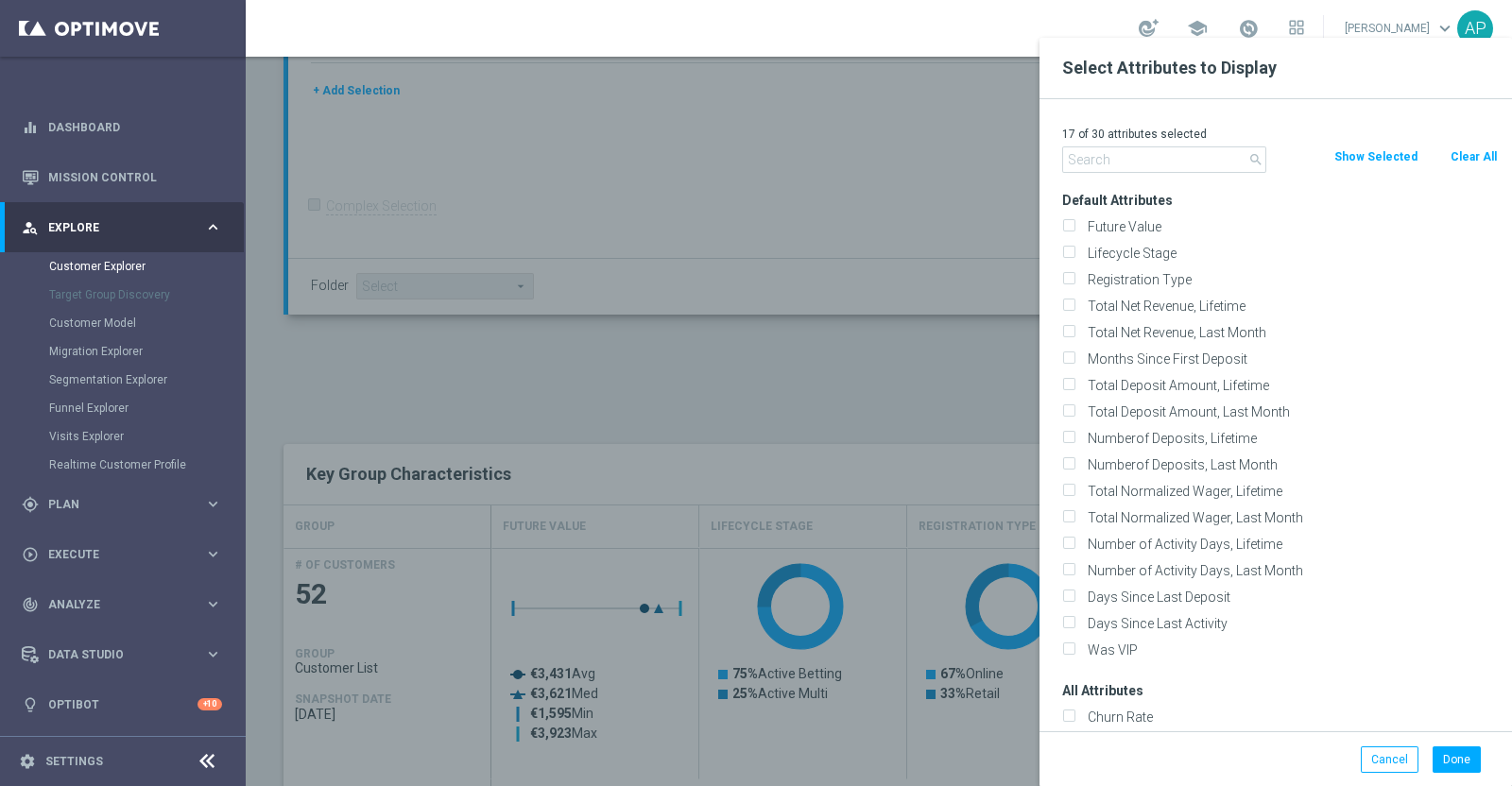
checkbox input "false"
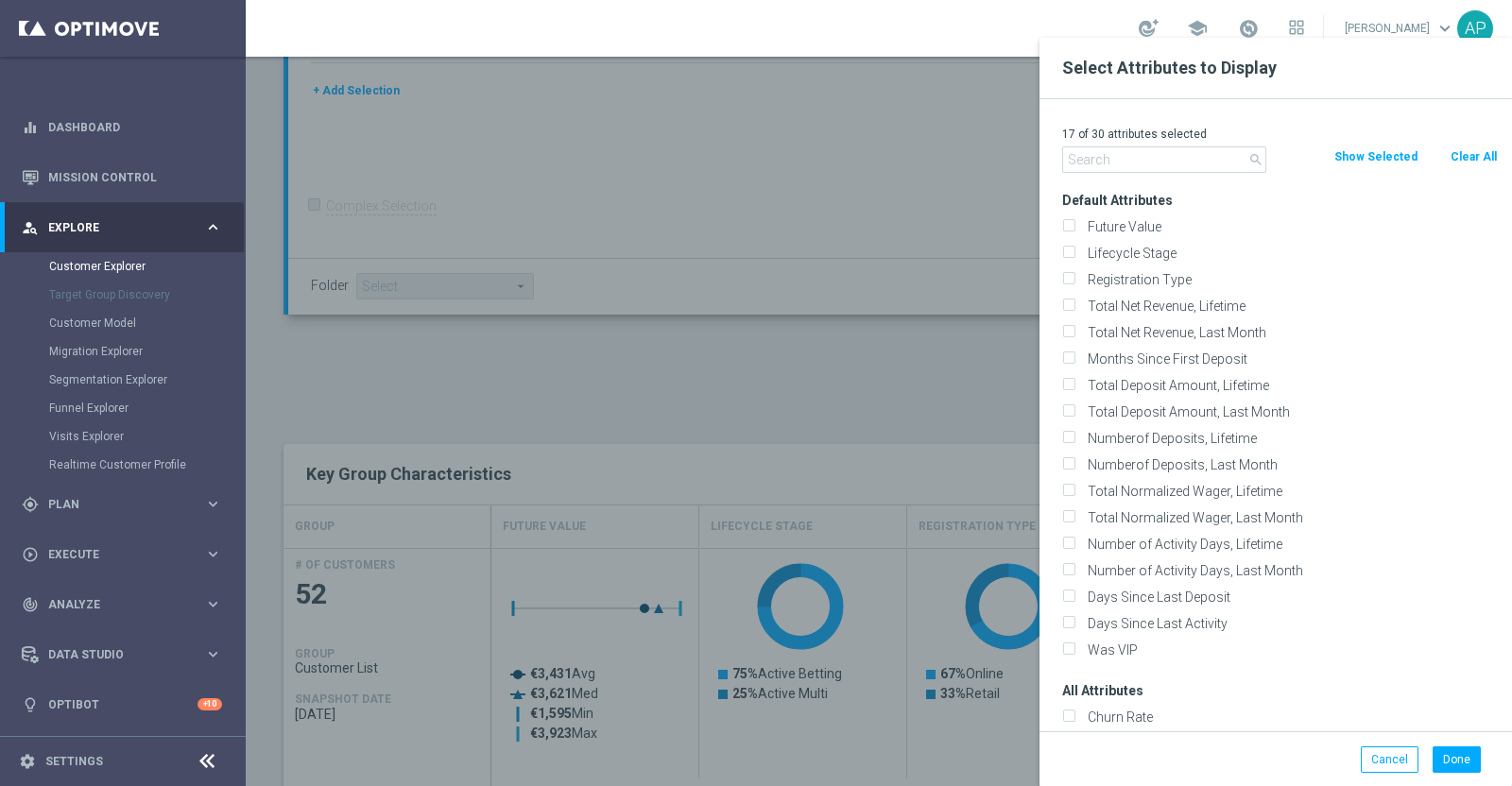
checkbox input "false"
click at [1196, 151] on input "text" at bounding box center [1164, 159] width 204 height 27
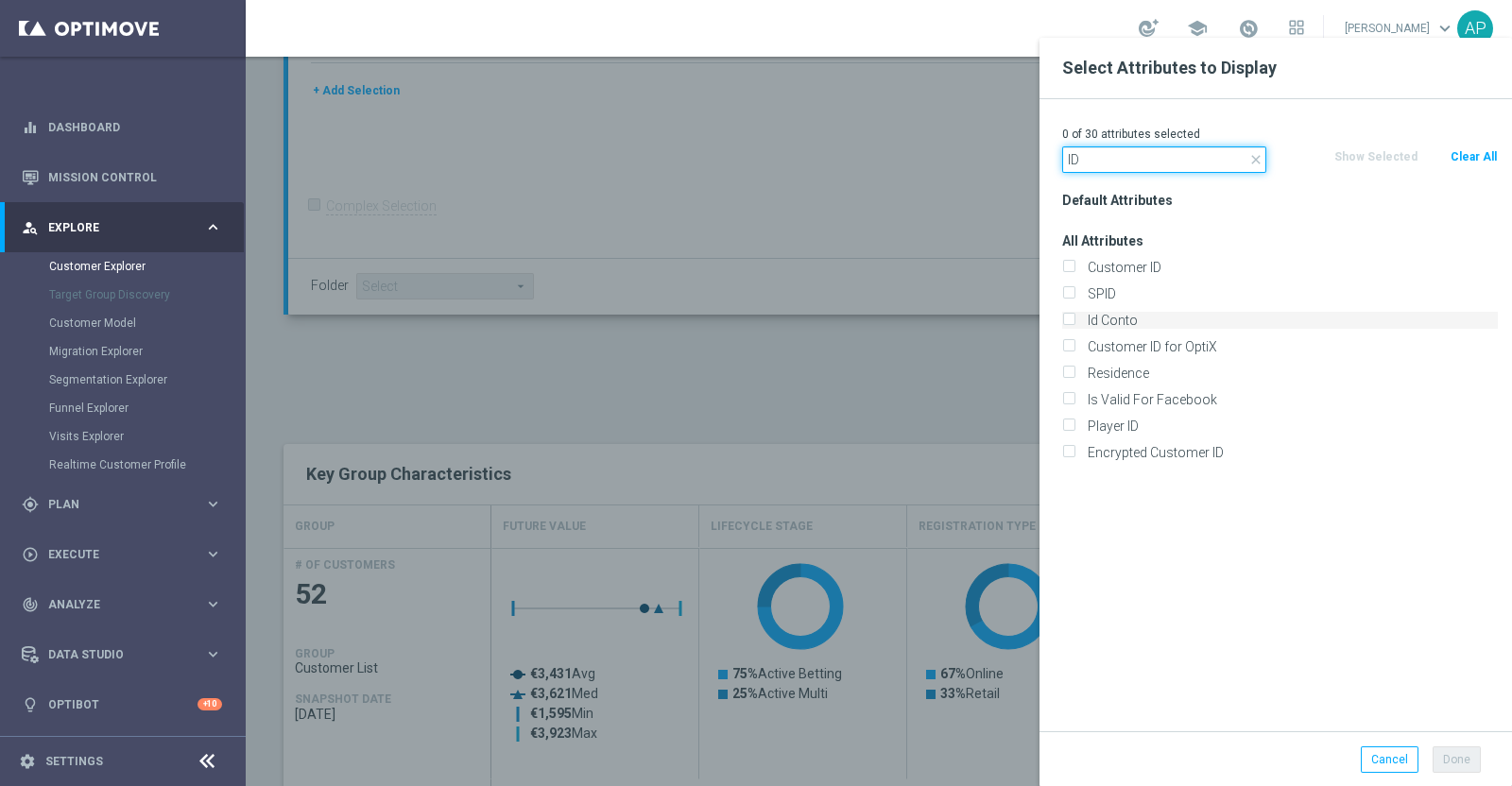
type input "ID"
click at [1094, 324] on label "Id Conto" at bounding box center [1289, 319] width 417 height 17
click at [1074, 324] on input "Id Conto" at bounding box center [1068, 322] width 13 height 13
checkbox input "true"
click at [1447, 762] on button "Done" at bounding box center [1456, 759] width 48 height 27
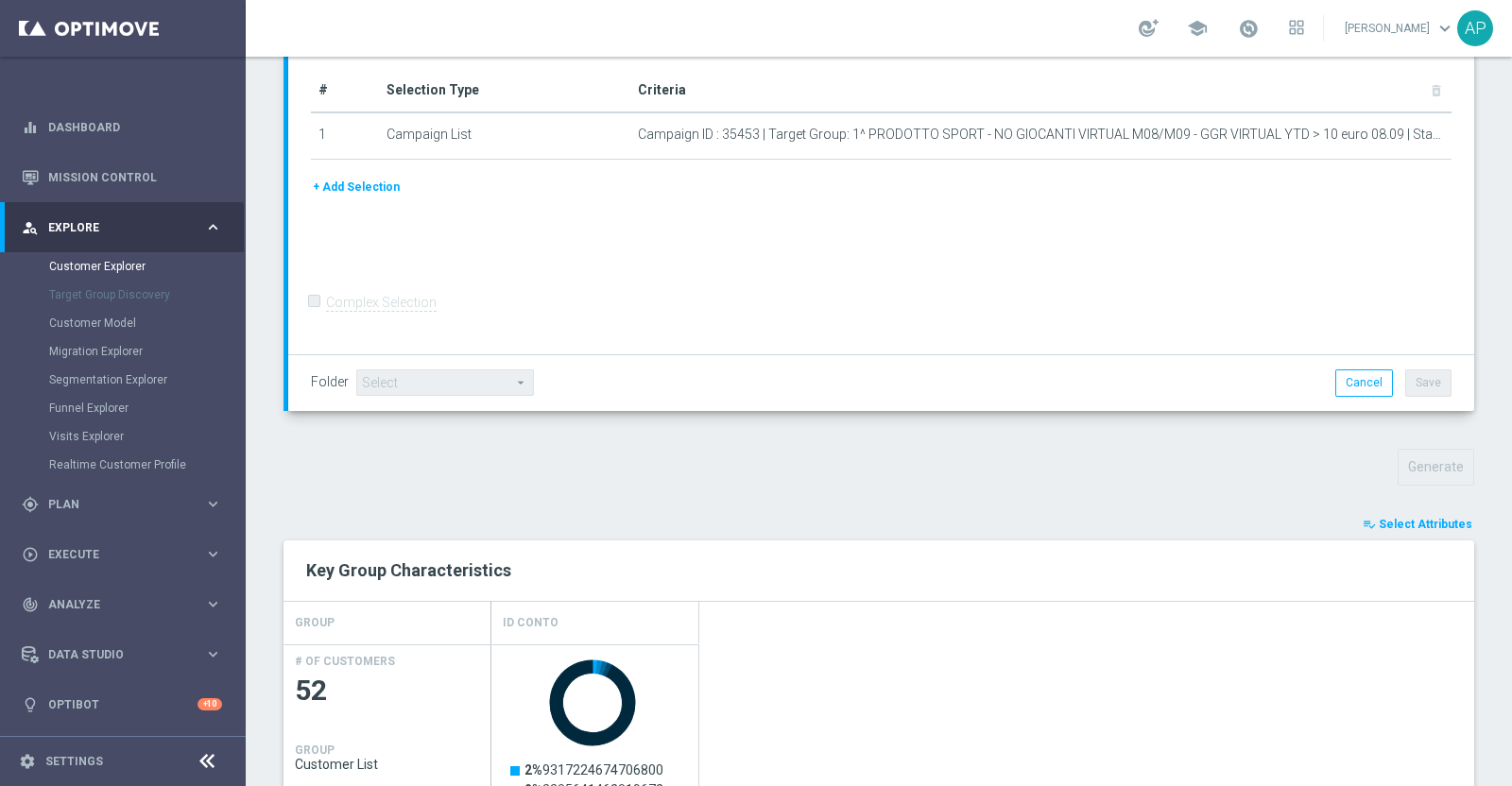
scroll to position [562, 0]
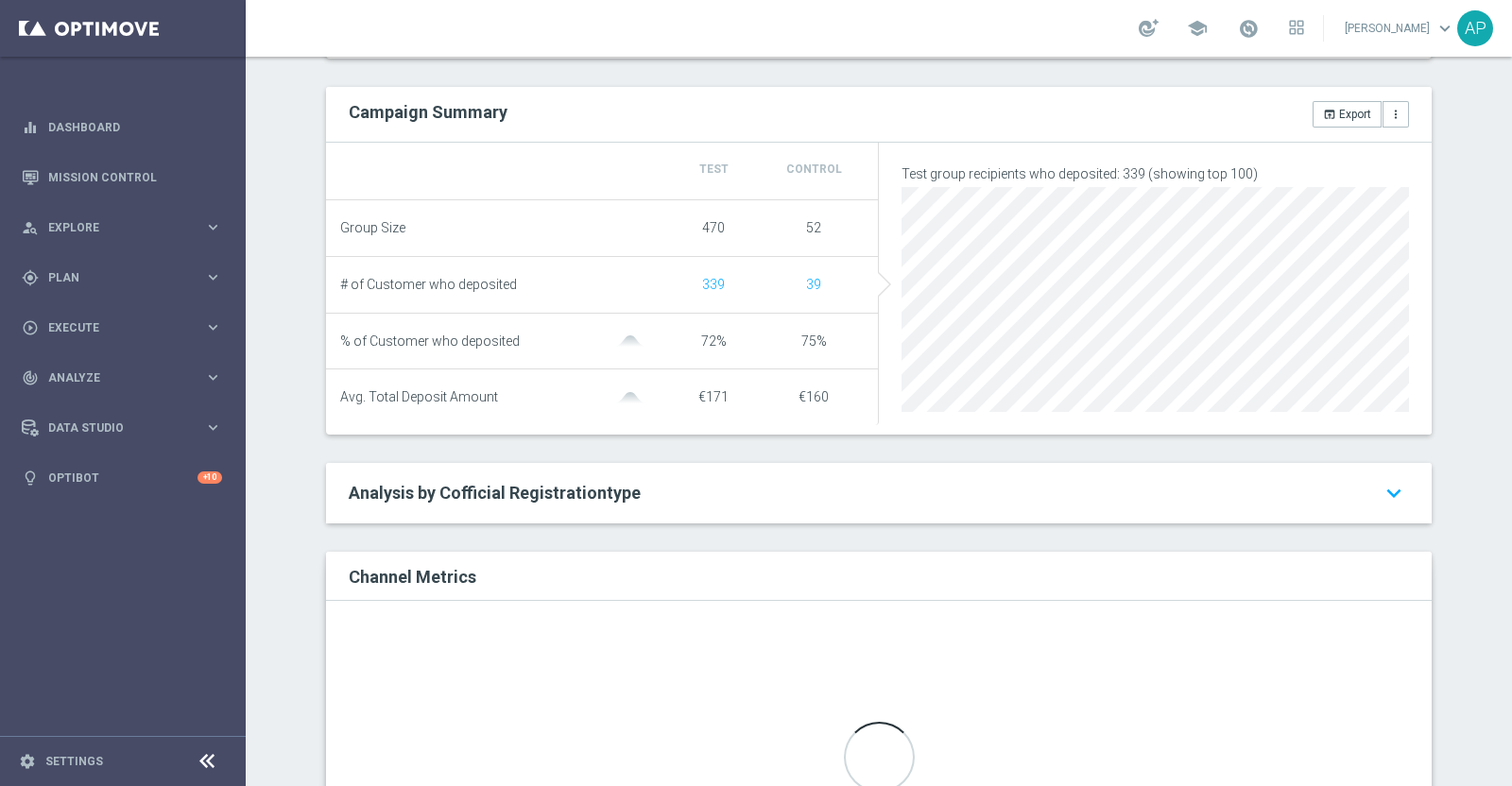
scroll to position [492, 0]
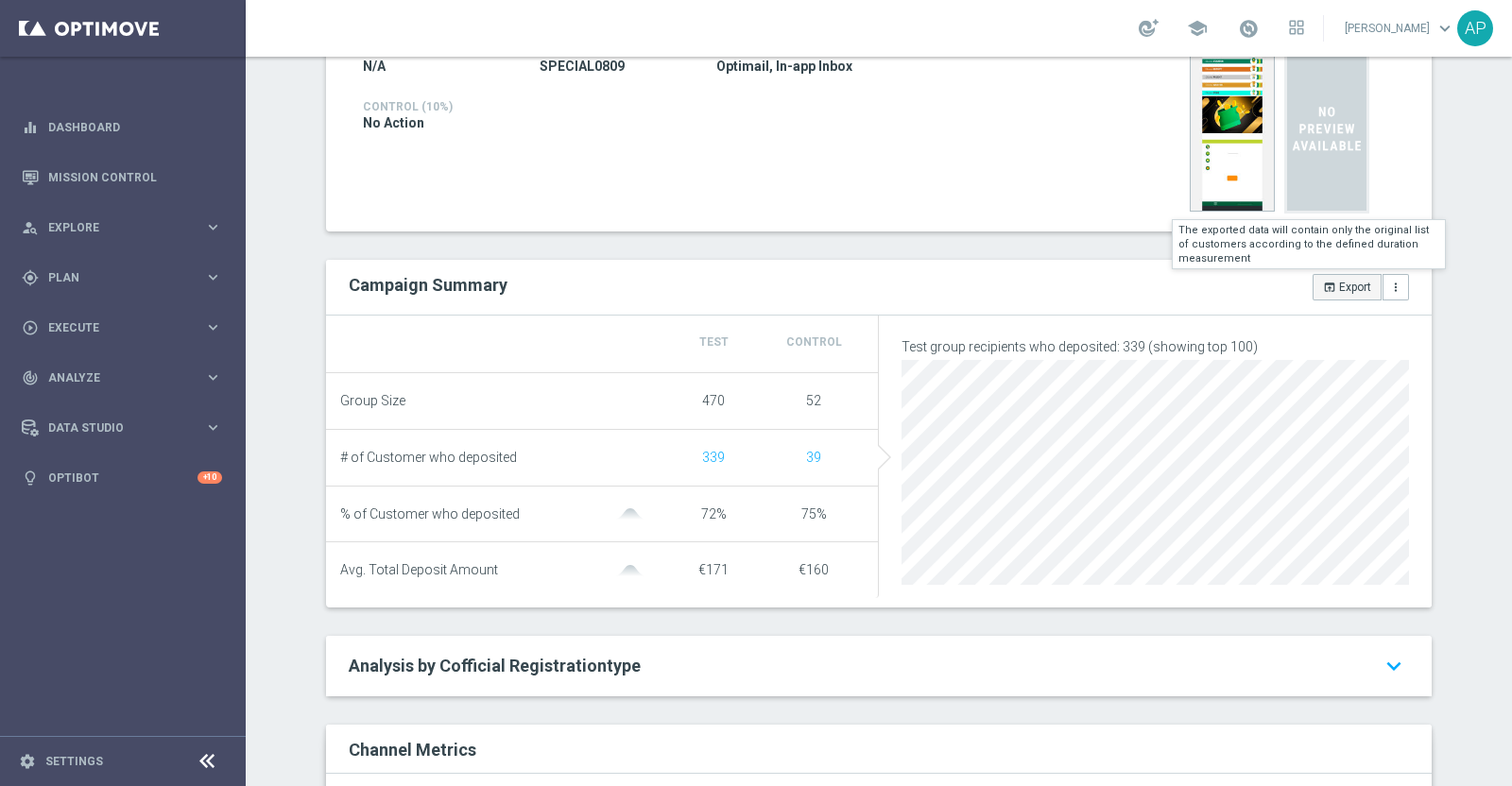
click at [1346, 285] on button "open_in_browser Export" at bounding box center [1347, 287] width 69 height 27
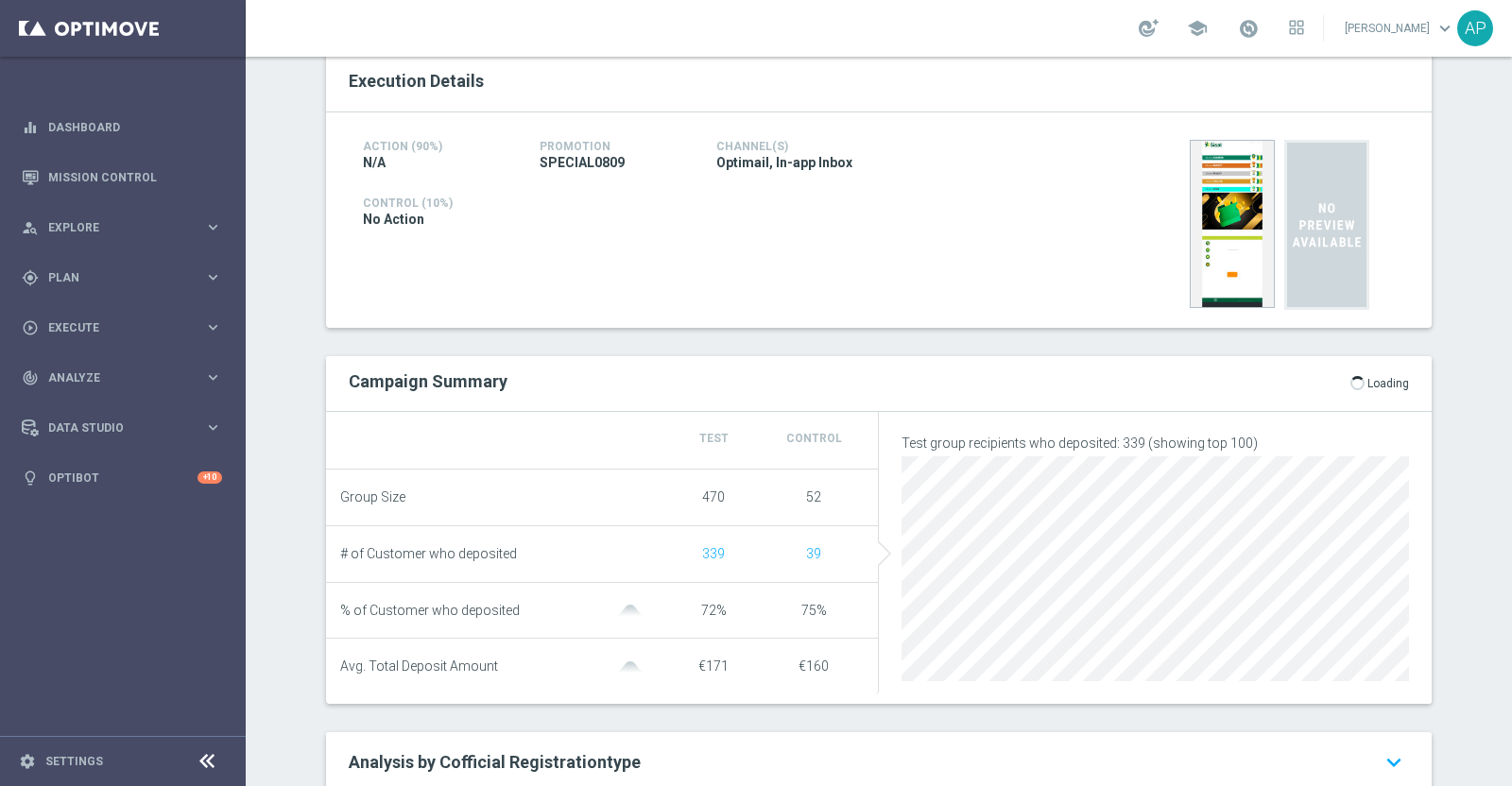
scroll to position [374, 0]
